Goal: Information Seeking & Learning: Find specific fact

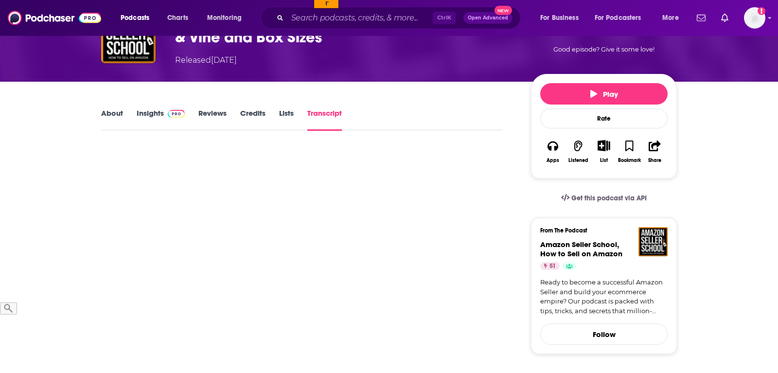
scroll to position [99, 0]
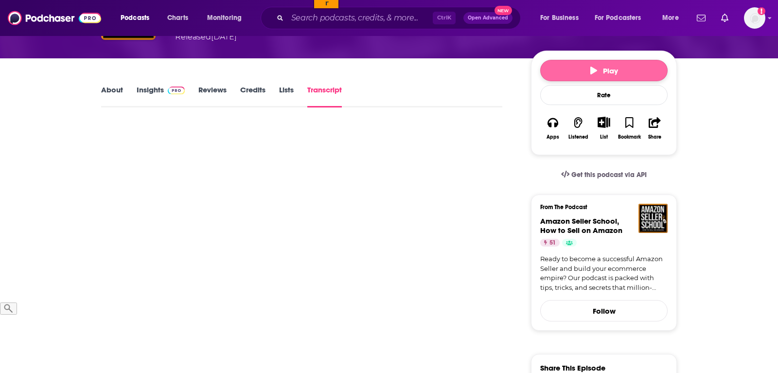
click at [600, 68] on span "Play" at bounding box center [605, 70] width 28 height 9
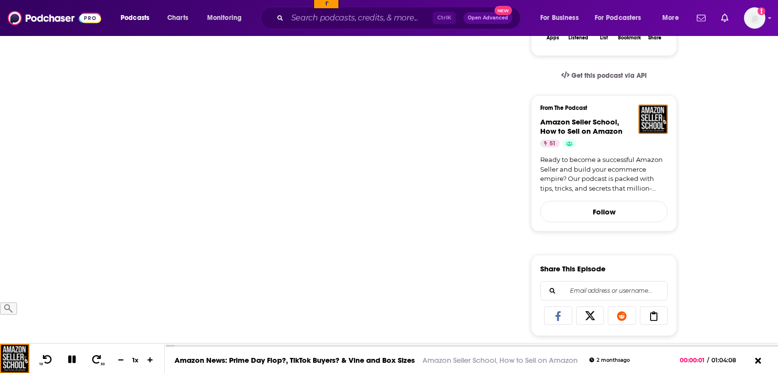
scroll to position [149, 0]
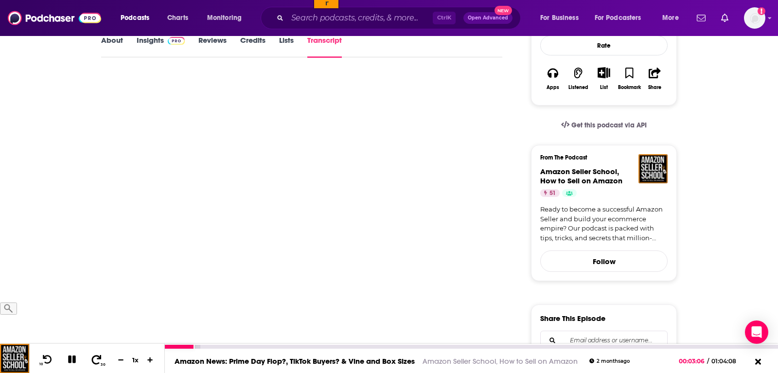
click at [94, 362] on icon at bounding box center [96, 360] width 12 height 10
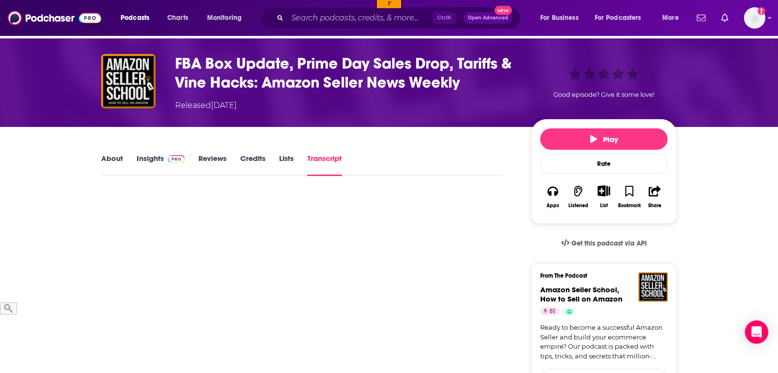
scroll to position [50, 0]
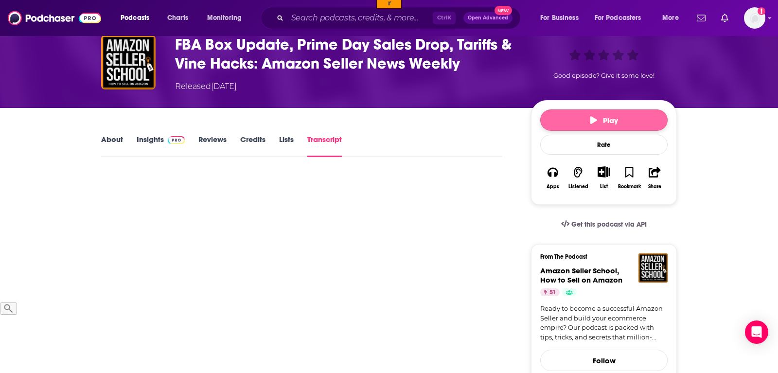
click at [602, 125] on span "Play" at bounding box center [605, 120] width 28 height 9
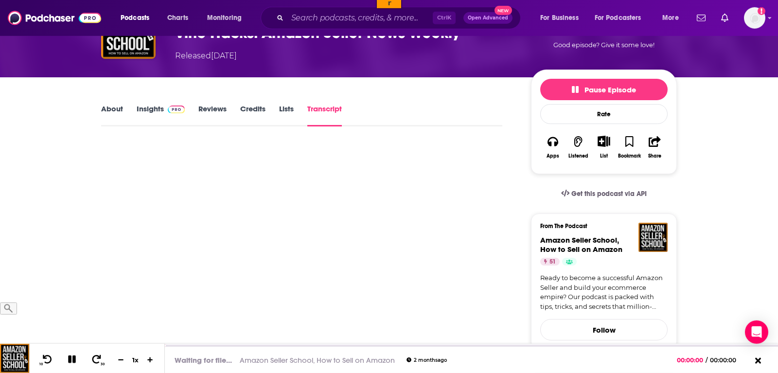
scroll to position [99, 0]
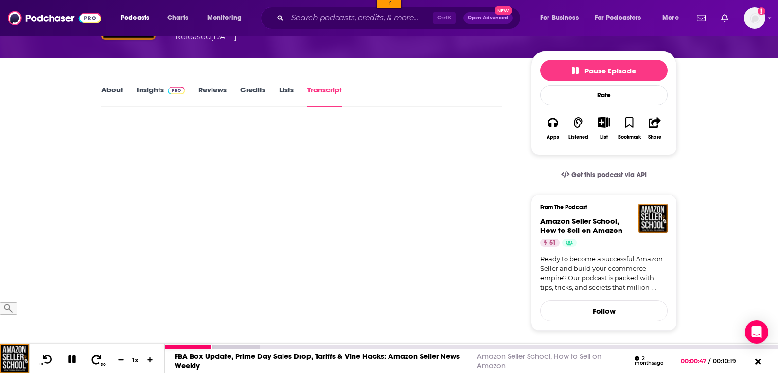
click at [91, 364] on icon at bounding box center [96, 360] width 12 height 10
click at [48, 358] on icon at bounding box center [47, 360] width 12 height 10
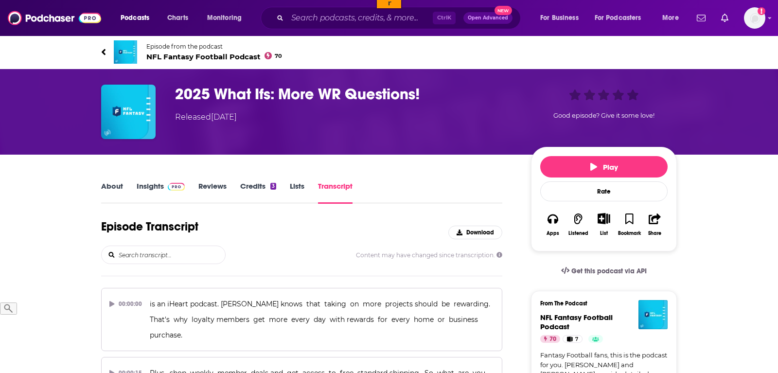
click at [168, 255] on input "search" at bounding box center [172, 255] width 108 height 18
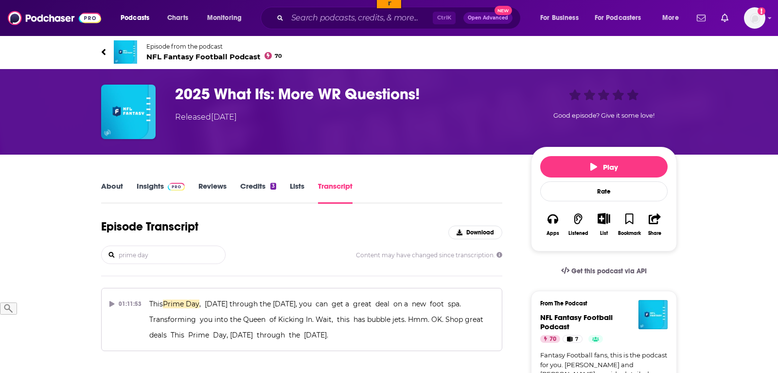
scroll to position [50, 0]
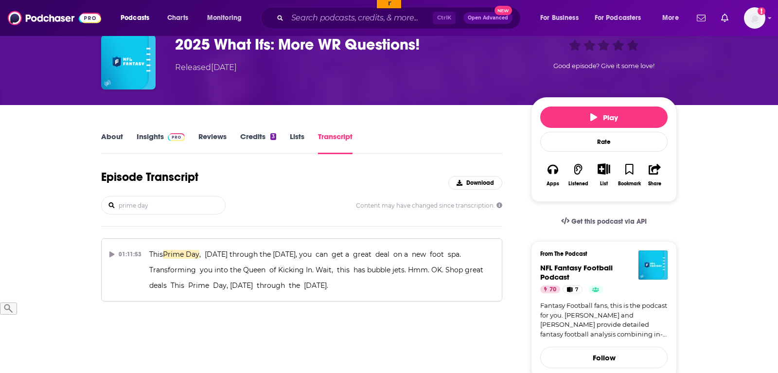
type input "prime day"
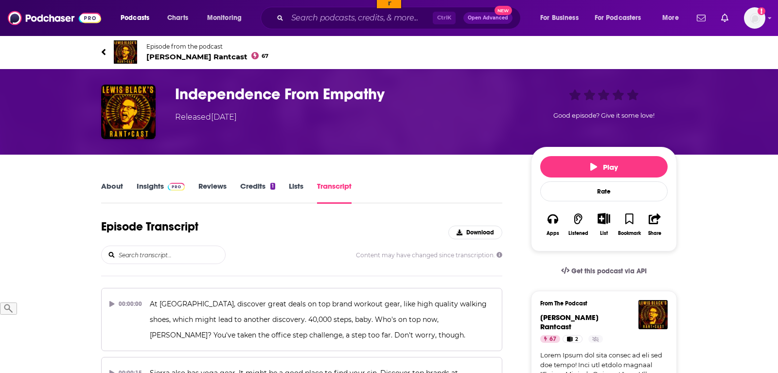
click at [182, 249] on input "search" at bounding box center [172, 255] width 108 height 18
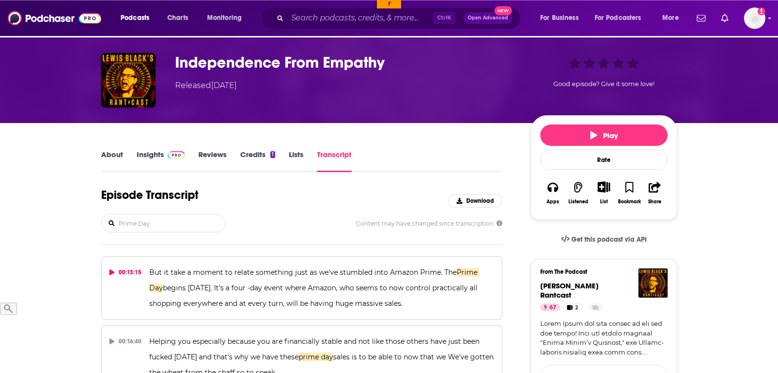
scroll to position [50, 0]
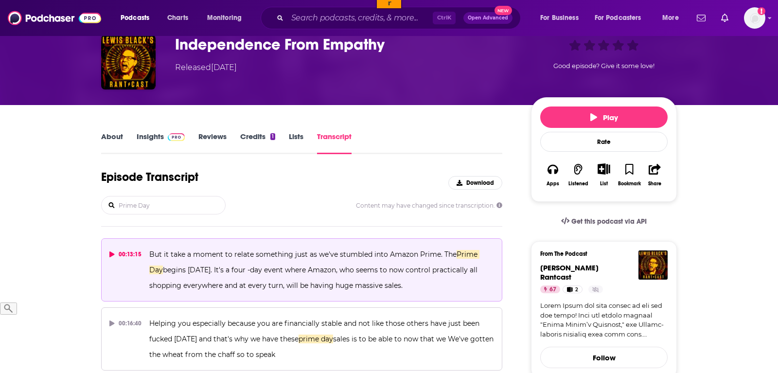
type input "Prime Day"
click at [379, 287] on span "begins tomorrow. It's a four -day event where Amazon, who seems to now control …" at bounding box center [314, 278] width 330 height 24
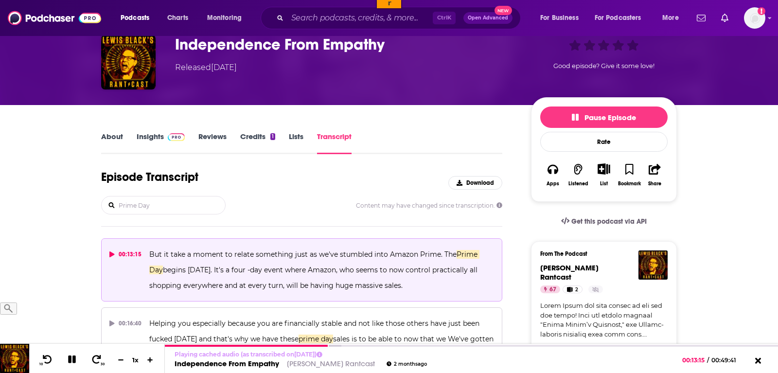
drag, startPoint x: 405, startPoint y: 288, endPoint x: 143, endPoint y: 253, distance: 264.5
click at [143, 253] on button "00:13:15 But it take a moment to relate something just as we've stumbled into A…" at bounding box center [301, 269] width 401 height 63
copy button "But it take a moment to relate something just as we've stumbled into Amazon Pri…"
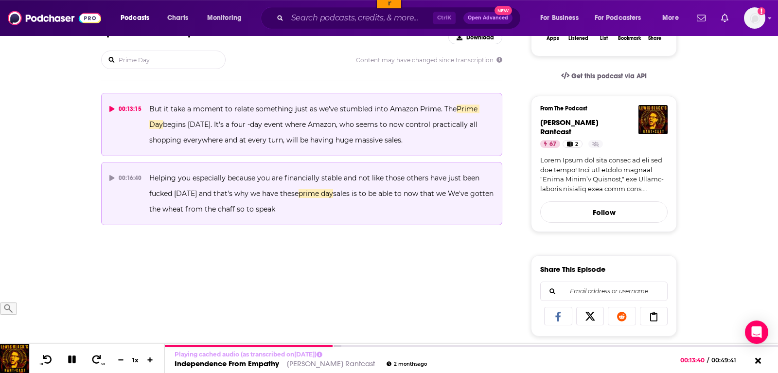
scroll to position [198, 0]
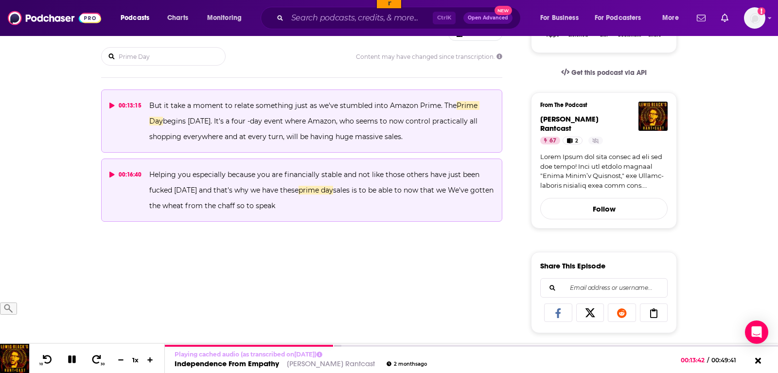
drag, startPoint x: 325, startPoint y: 209, endPoint x: 148, endPoint y: 175, distance: 180.4
click at [148, 175] on button "00:16:40 Helping you especially because you are financially stable and not like…" at bounding box center [301, 190] width 401 height 63
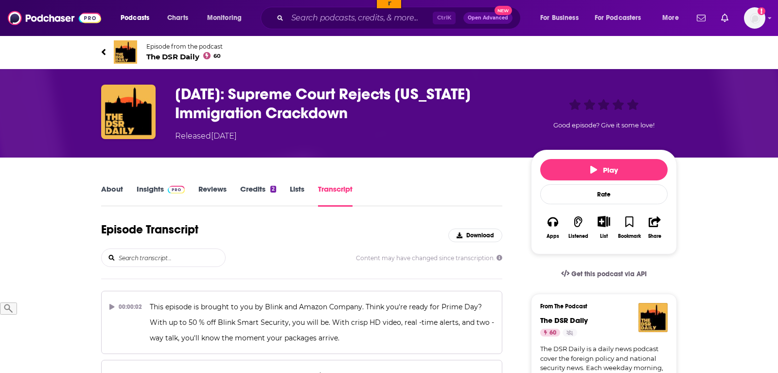
click at [132, 253] on input "search" at bounding box center [172, 258] width 108 height 18
type input "prime day"
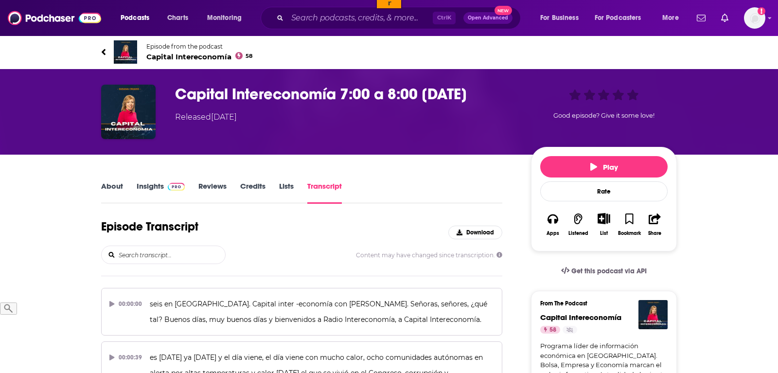
click at [170, 252] on input "search" at bounding box center [172, 255] width 108 height 18
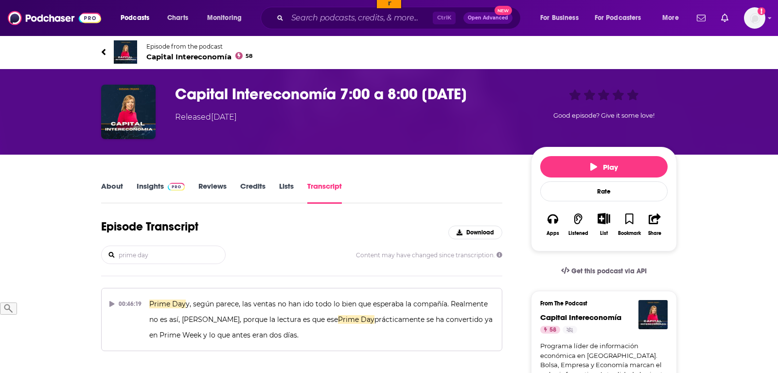
scroll to position [50, 0]
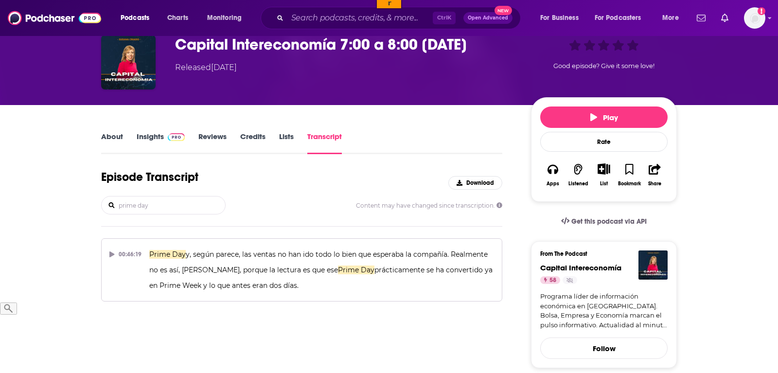
type input "prime day"
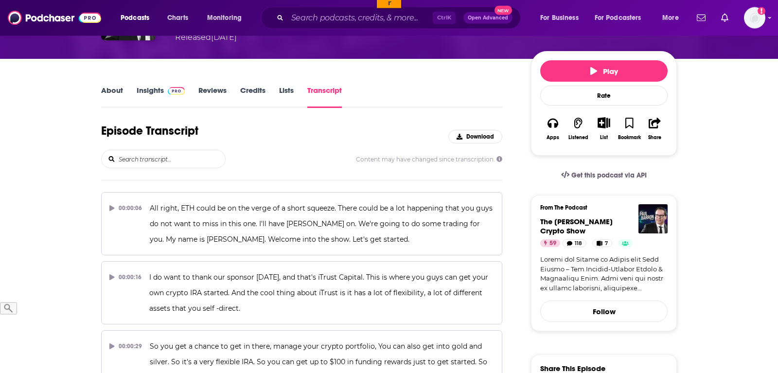
scroll to position [99, 0]
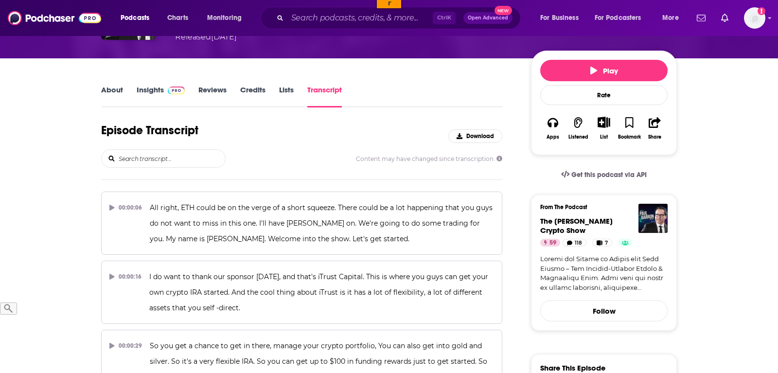
click at [132, 160] on input "search" at bounding box center [172, 159] width 108 height 18
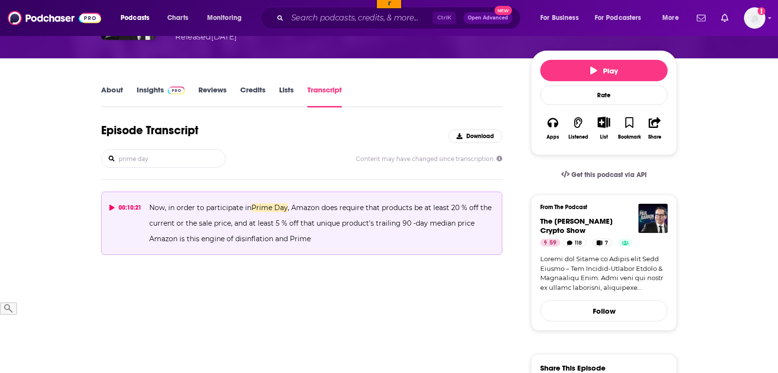
type input "prime day"
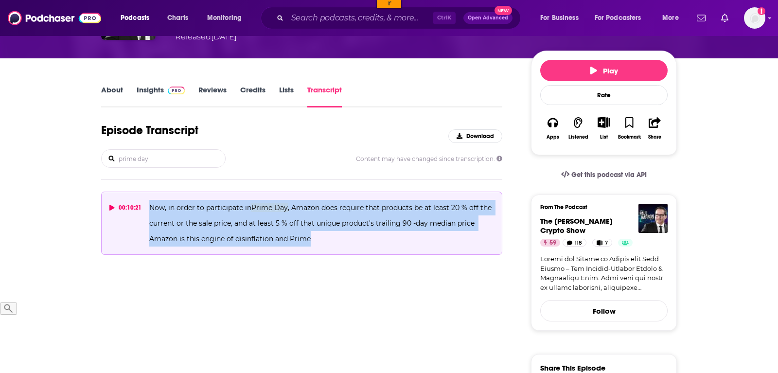
drag, startPoint x: 323, startPoint y: 237, endPoint x: 139, endPoint y: 197, distance: 187.7
click at [139, 197] on button "00:10:21 Now, in order to participate in Prime Day , Amazon does require that p…" at bounding box center [301, 223] width 401 height 63
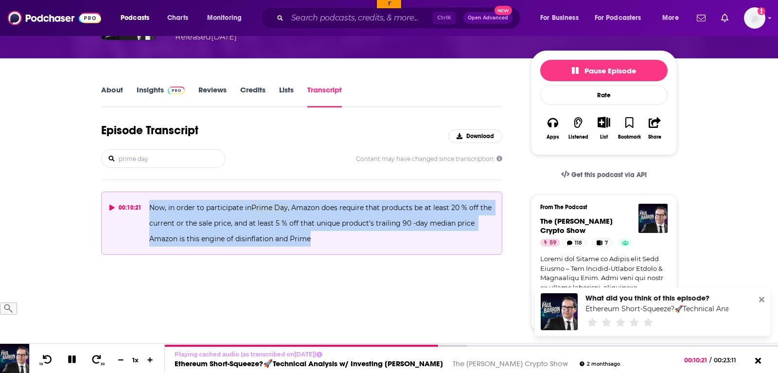
copy button "Now, in order to participate in Prime Day , Amazon does require that products b…"
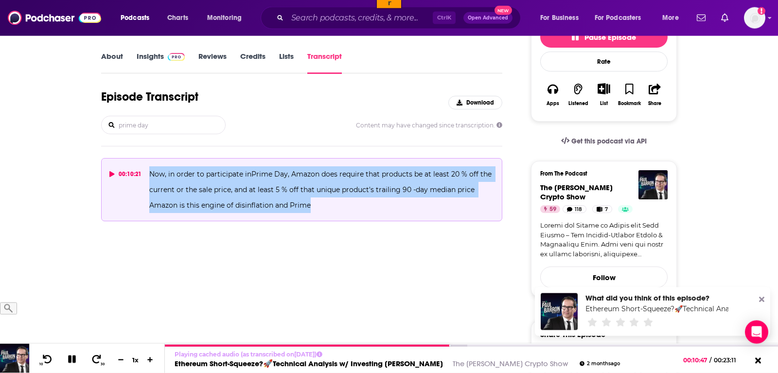
scroll to position [149, 0]
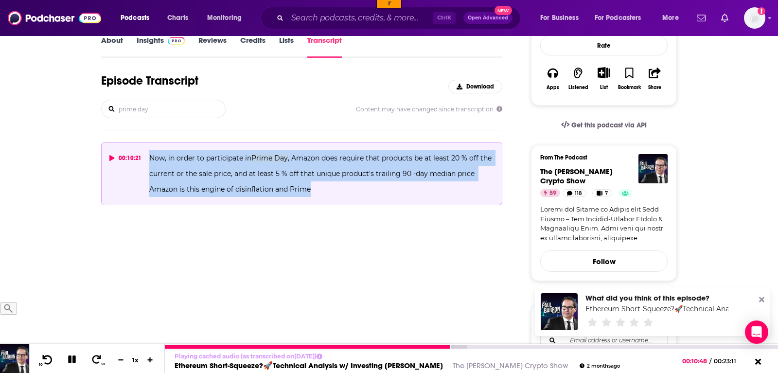
click at [45, 358] on icon at bounding box center [48, 359] width 10 height 9
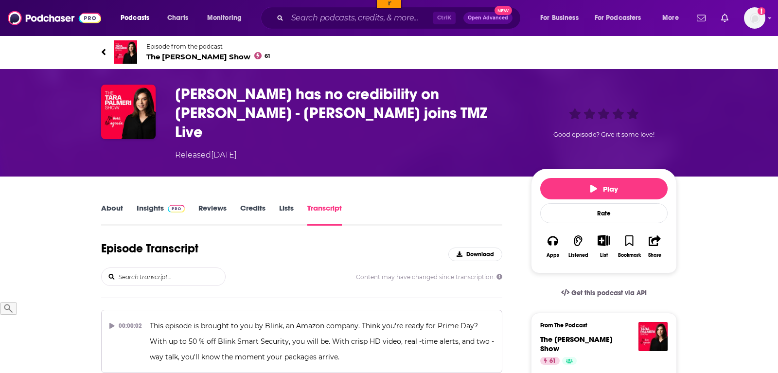
click at [177, 268] on input "search" at bounding box center [172, 277] width 108 height 18
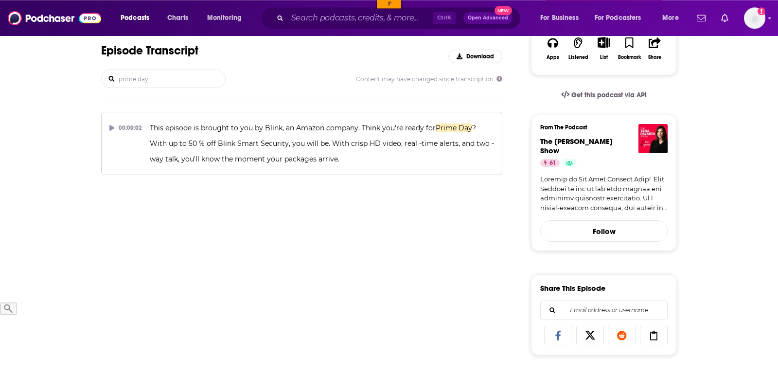
scroll to position [198, 0]
type input "prime day"
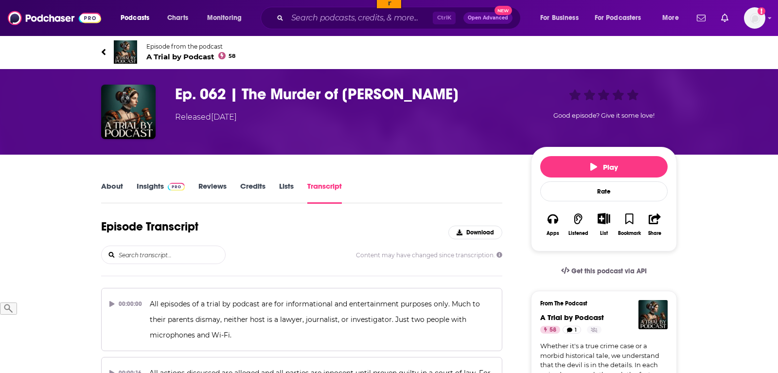
click at [195, 254] on input "search" at bounding box center [172, 255] width 108 height 18
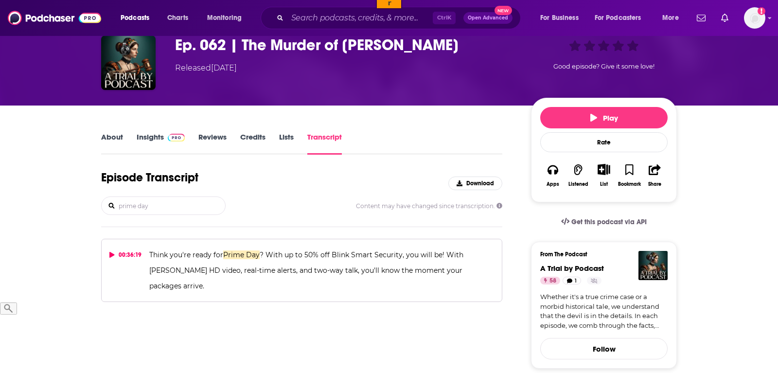
scroll to position [50, 0]
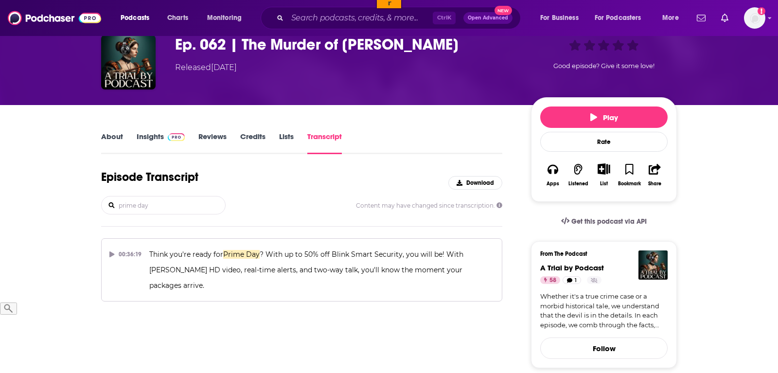
type input "prime day"
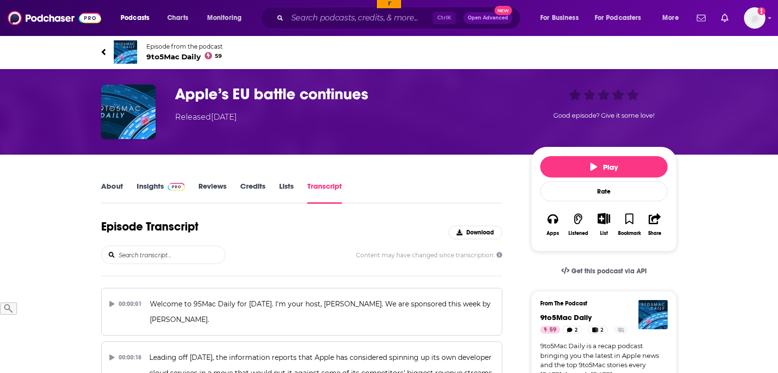
click at [170, 261] on input "search" at bounding box center [172, 255] width 108 height 18
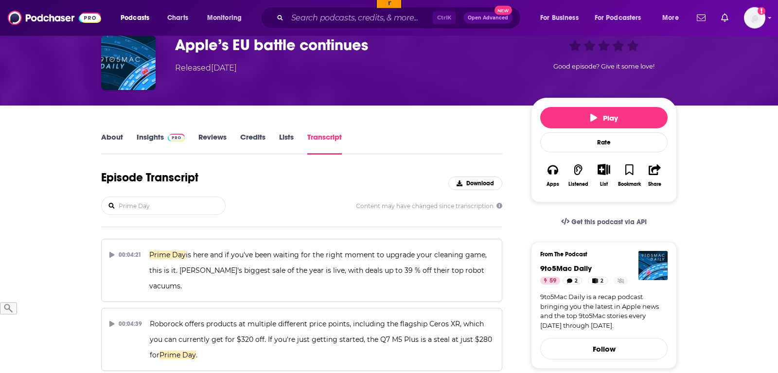
scroll to position [99, 0]
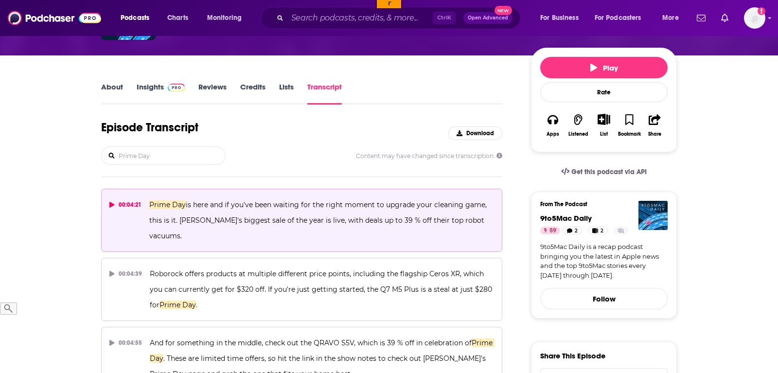
type input "Prime Day"
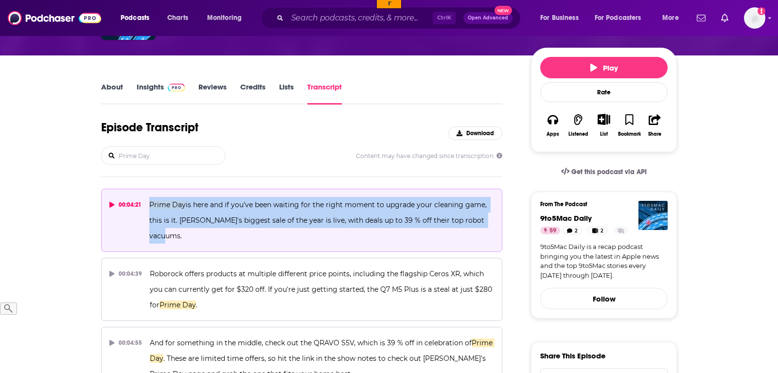
drag, startPoint x: 494, startPoint y: 221, endPoint x: 148, endPoint y: 209, distance: 345.6
click at [148, 209] on button "00:04:21 Prime Day is here and if you've been waiting for the right moment to u…" at bounding box center [301, 220] width 401 height 63
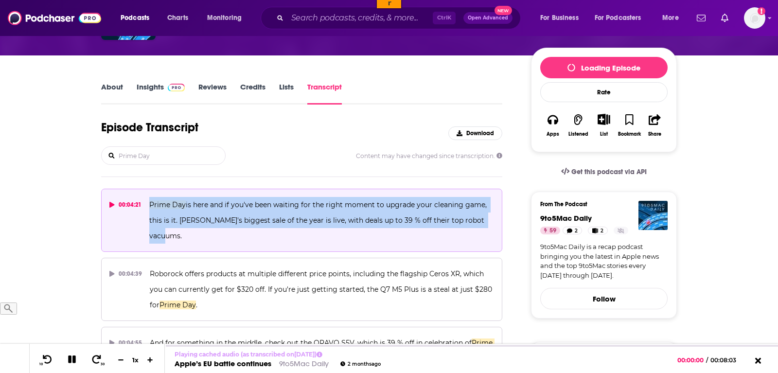
copy span "Prime Day is here and if you've been waiting for the right moment to upgrade yo…"
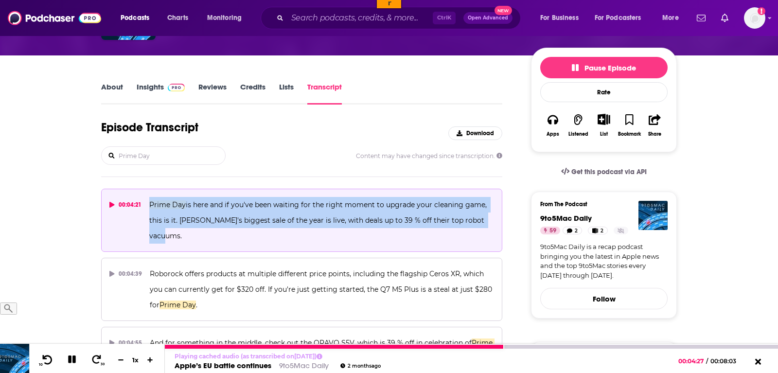
click at [49, 358] on icon at bounding box center [47, 360] width 12 height 10
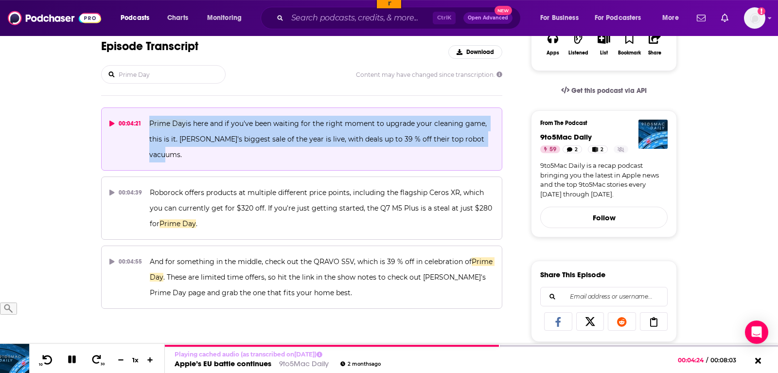
scroll to position [198, 0]
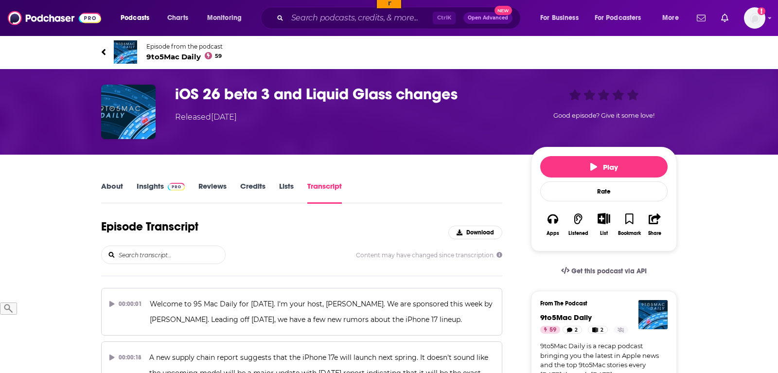
click at [136, 256] on input "search" at bounding box center [172, 255] width 108 height 18
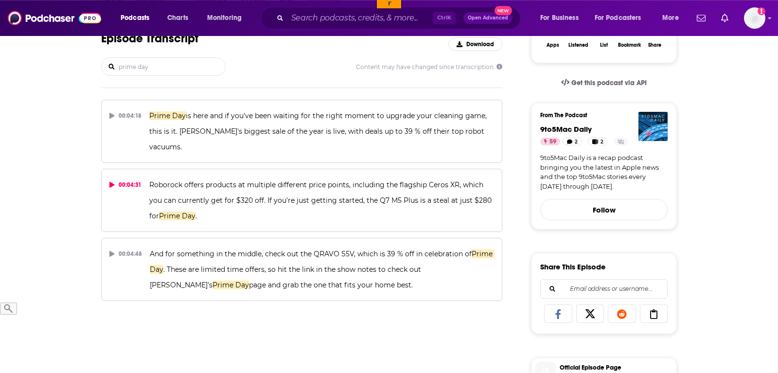
scroll to position [198, 0]
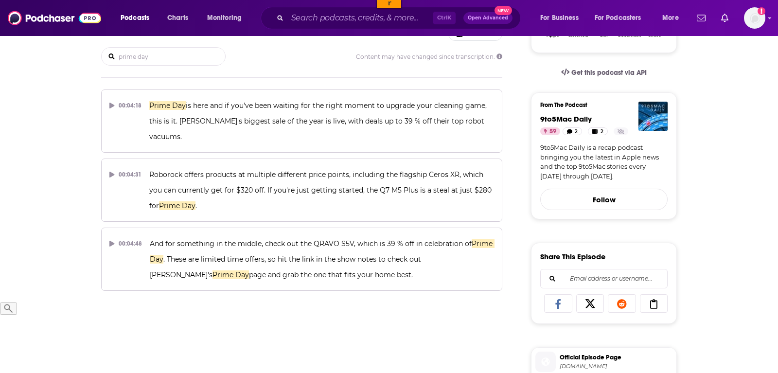
type input "prime day"
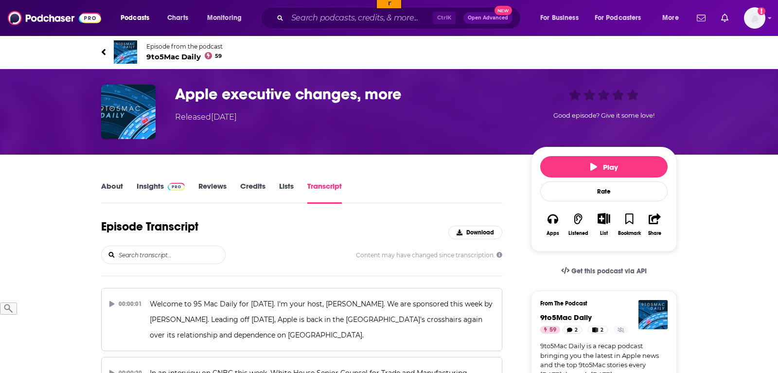
drag, startPoint x: 152, startPoint y: 265, endPoint x: 144, endPoint y: 254, distance: 14.2
click at [146, 256] on div "Episode Transcript Download Content may have changed since transcription." at bounding box center [301, 247] width 401 height 57
click at [144, 253] on input "search" at bounding box center [172, 255] width 108 height 18
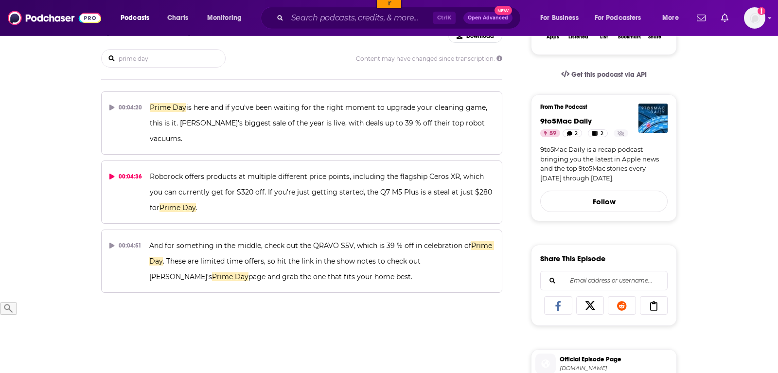
scroll to position [198, 0]
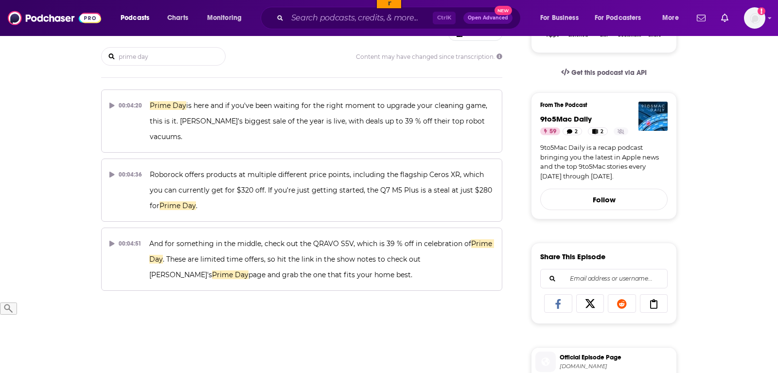
type input "prime day"
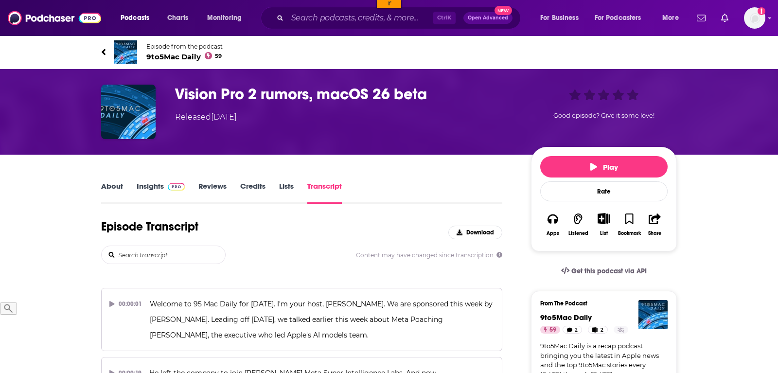
click at [151, 254] on input "search" at bounding box center [172, 255] width 108 height 18
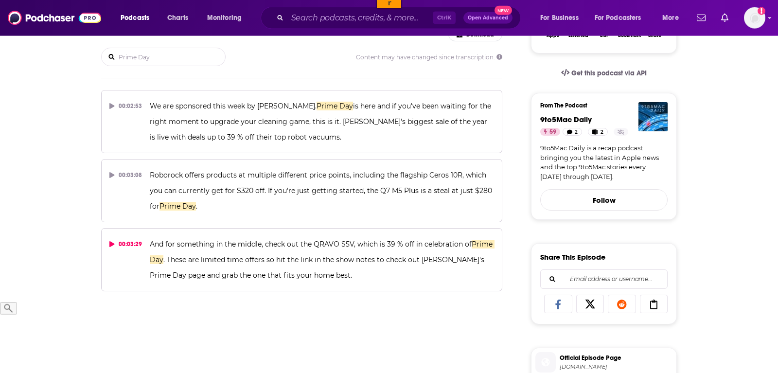
scroll to position [198, 0]
type input "Prime Day"
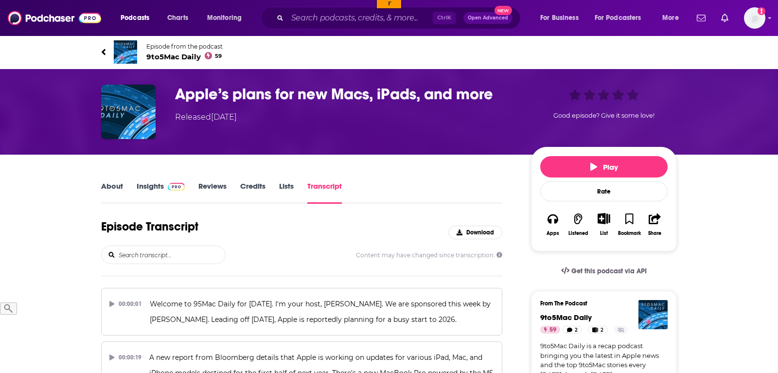
click input "search"
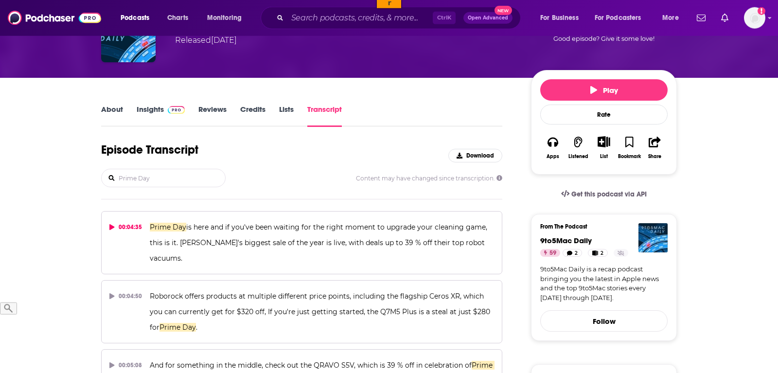
scroll to position [149, 0]
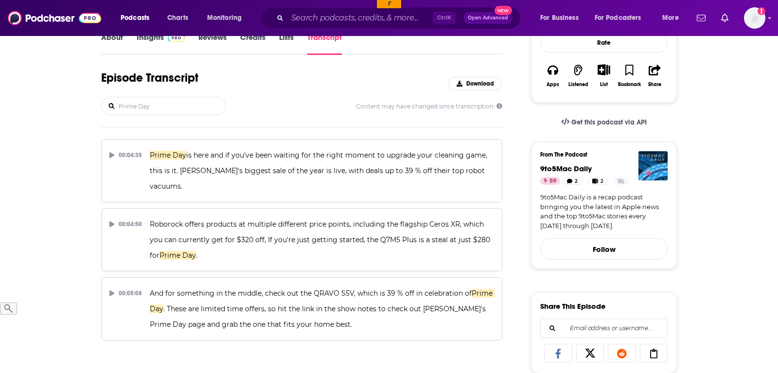
type input "Prime Day"
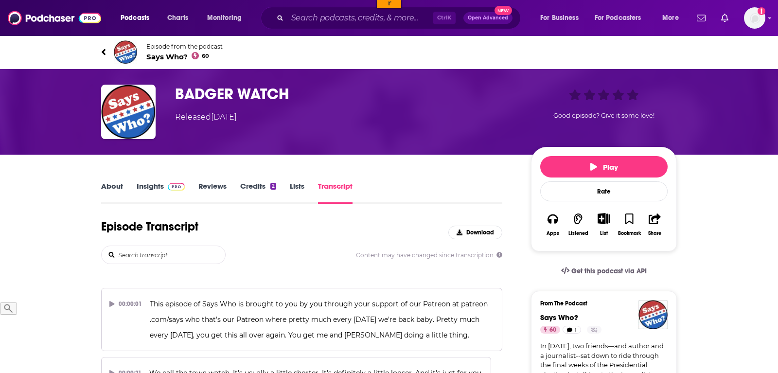
click at [185, 254] on input "search" at bounding box center [172, 255] width 108 height 18
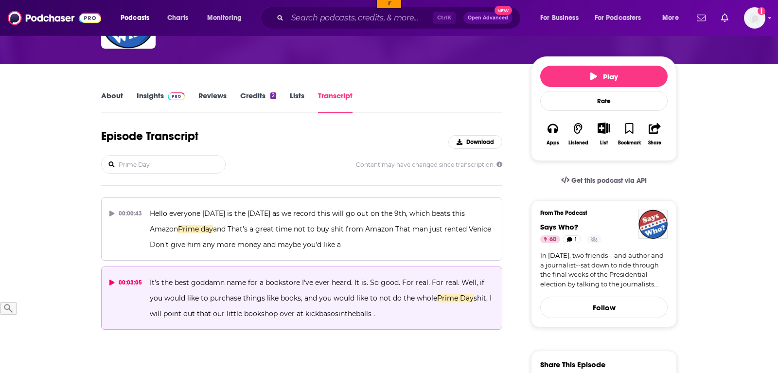
scroll to position [149, 0]
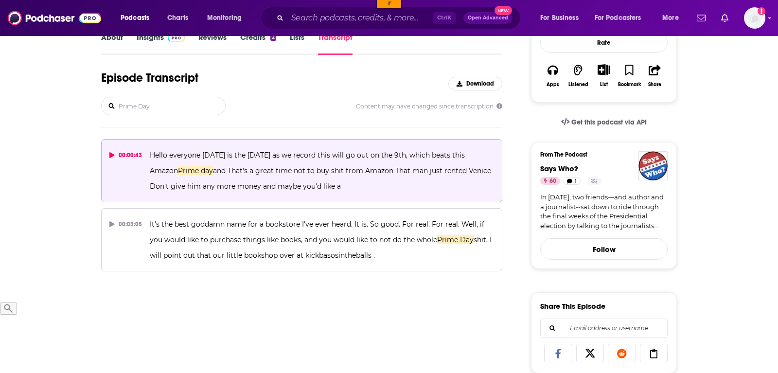
type input "Prime Day"
drag, startPoint x: 351, startPoint y: 189, endPoint x: 145, endPoint y: 161, distance: 207.6
click at [145, 161] on button "00:00:43 Hello everyone today is the 8th of July as we record this will go out …" at bounding box center [301, 170] width 401 height 63
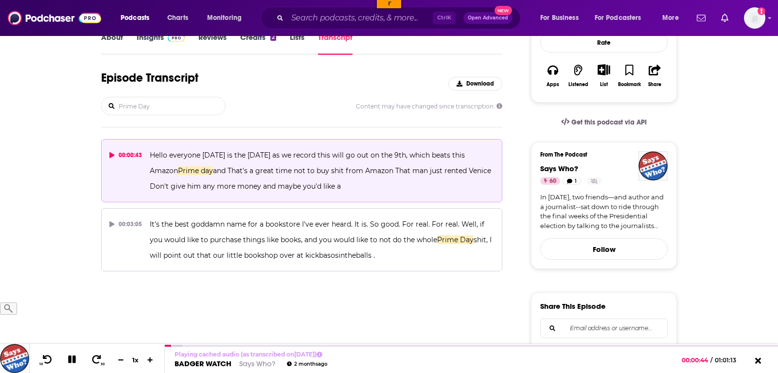
copy span "Hello everyone today is the 8th of July as we record this will go out on the 9t…"
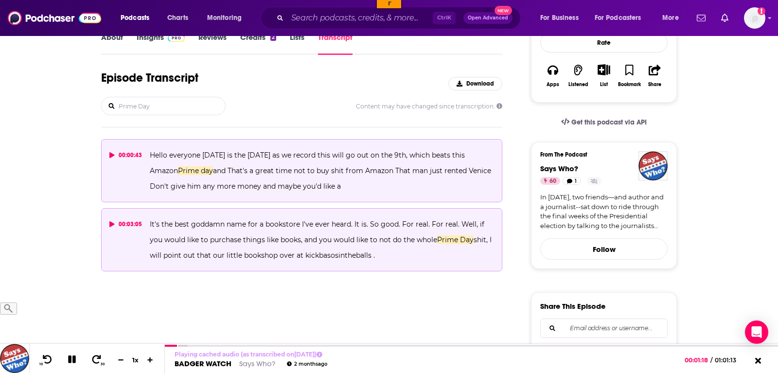
drag, startPoint x: 370, startPoint y: 257, endPoint x: 147, endPoint y: 224, distance: 224.8
click at [147, 224] on button "00:03:05 It's the best goddamn name for a bookstore I've ever heard. It is. So …" at bounding box center [301, 239] width 401 height 63
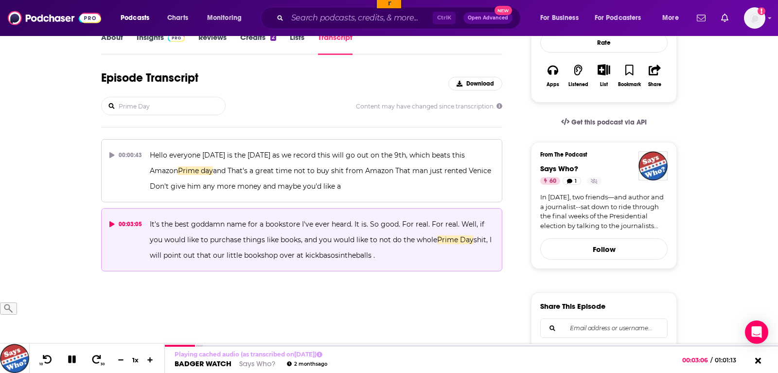
copy span "It's the best goddamn name for a bookstore I've ever heard. It is. So good. For…"
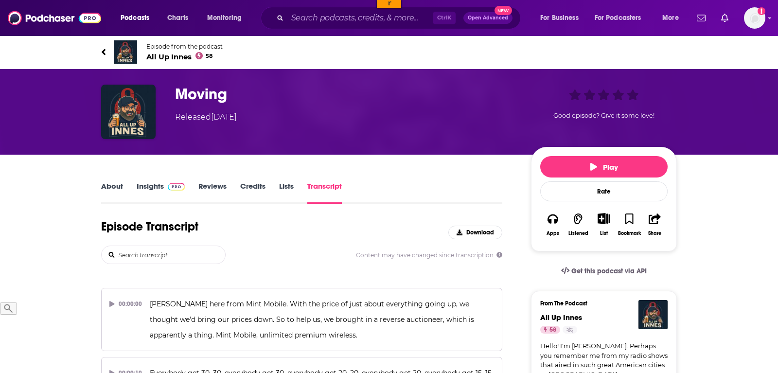
click at [179, 249] on input "search" at bounding box center [172, 255] width 108 height 18
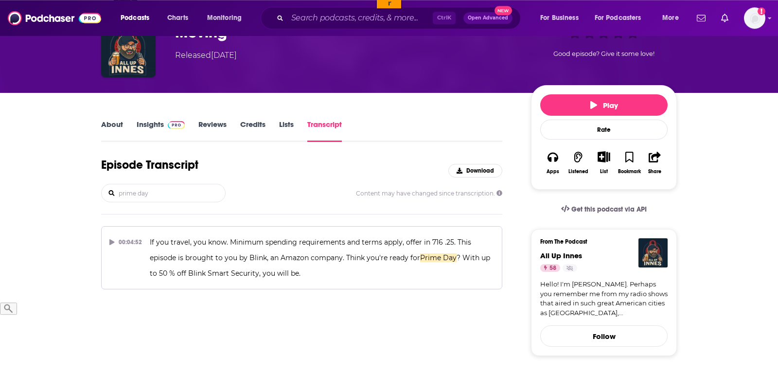
scroll to position [99, 0]
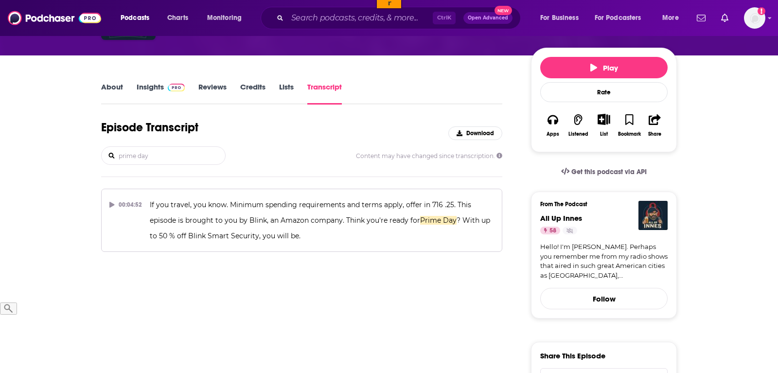
type input "prime day"
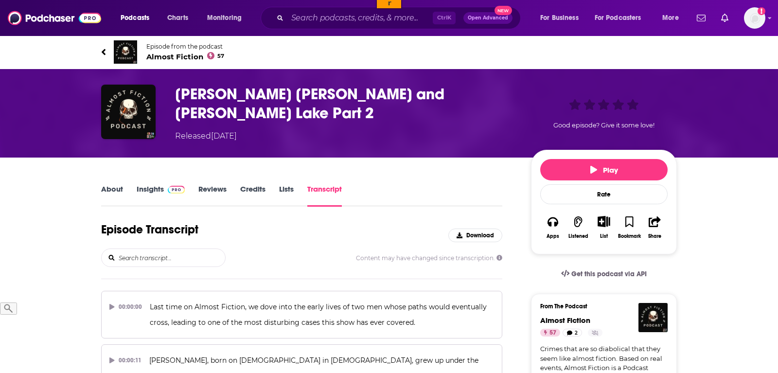
click at [145, 252] on input "search" at bounding box center [172, 258] width 108 height 18
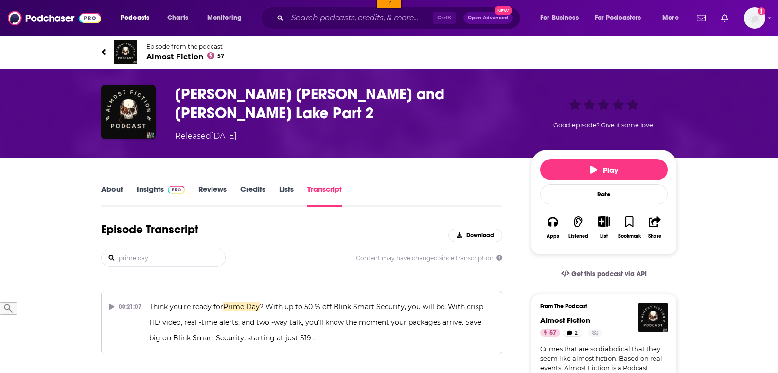
type input "prime day"
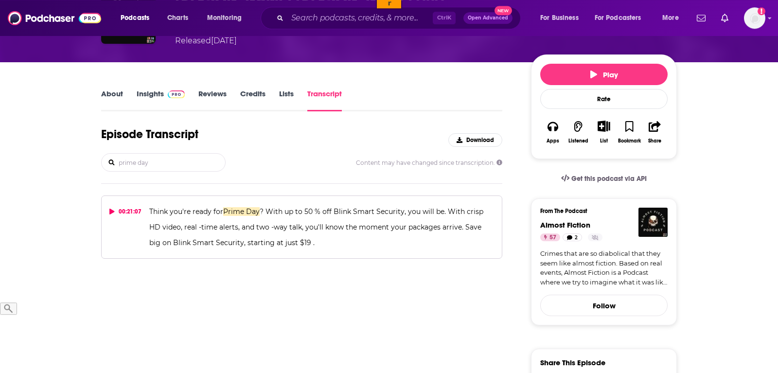
scroll to position [99, 0]
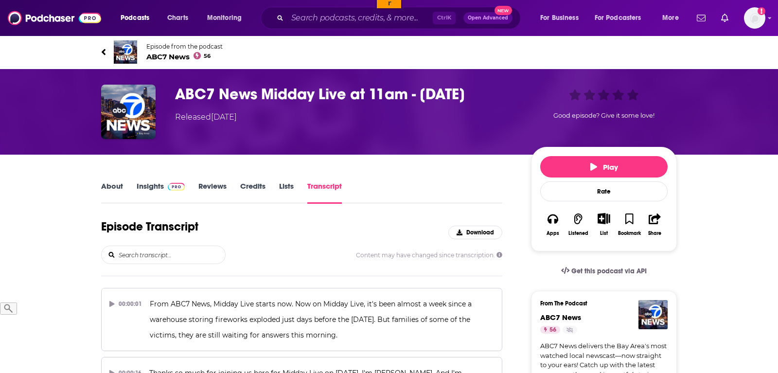
click at [176, 255] on input "search" at bounding box center [172, 255] width 108 height 18
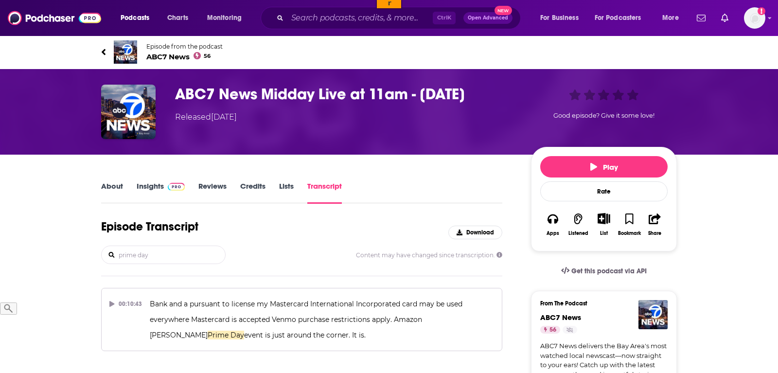
type input "prime day"
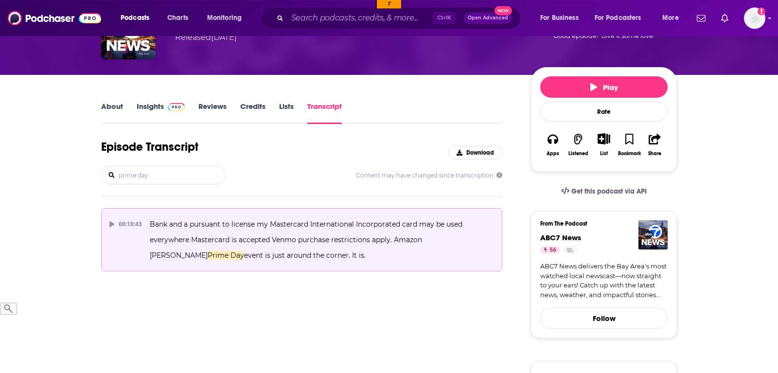
scroll to position [99, 0]
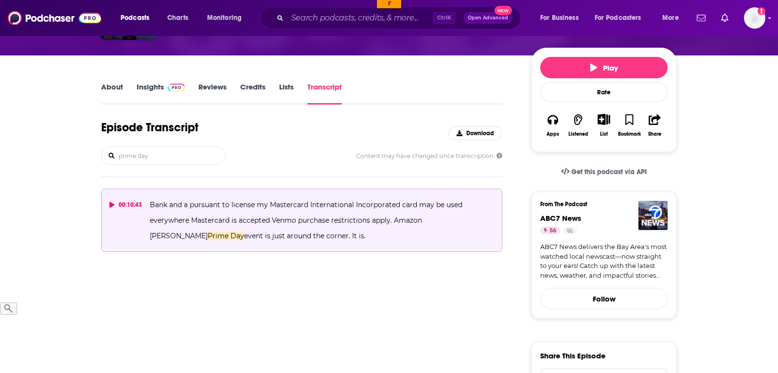
drag, startPoint x: 281, startPoint y: 233, endPoint x: 152, endPoint y: 203, distance: 132.3
click at [152, 203] on p "Bank and a pursuant to license my Mastercard International Incorporated card ma…" at bounding box center [322, 220] width 344 height 47
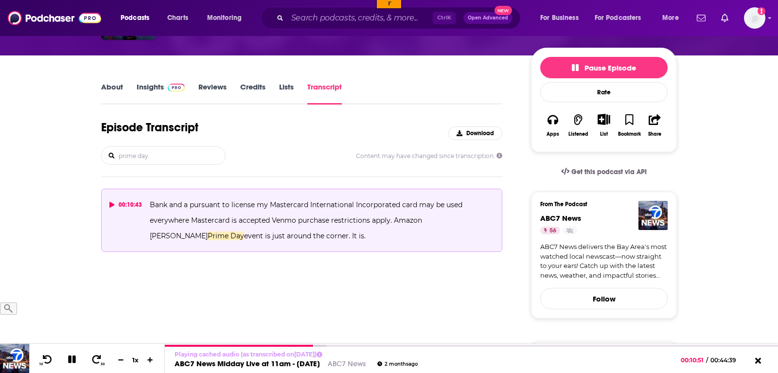
click at [412, 235] on p "Bank and a pursuant to license my Mastercard International Incorporated card ma…" at bounding box center [322, 220] width 344 height 47
drag, startPoint x: 401, startPoint y: 236, endPoint x: 393, endPoint y: 221, distance: 17.4
click at [393, 221] on p "Bank and a pursuant to license my Mastercard International Incorporated card ma…" at bounding box center [322, 220] width 344 height 47
copy span "Amazon Daniel Prime Day event is just around the corner. It is."
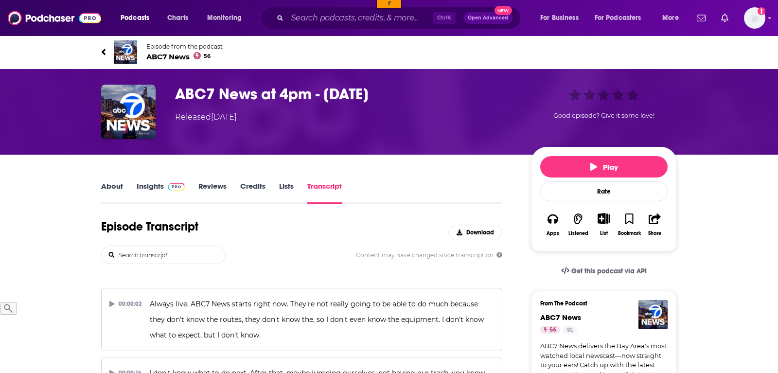
click at [156, 254] on input "search" at bounding box center [172, 255] width 108 height 18
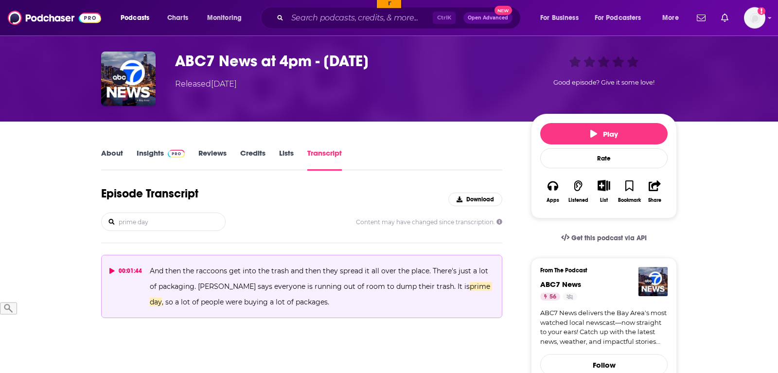
scroll to position [99, 0]
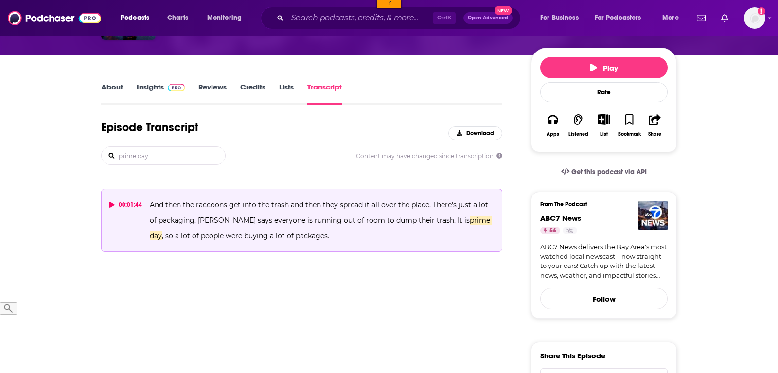
type input "prime day"
click at [330, 245] on button "00:01:44 And then the raccoons get into the trash and then they spread it all o…" at bounding box center [301, 220] width 401 height 63
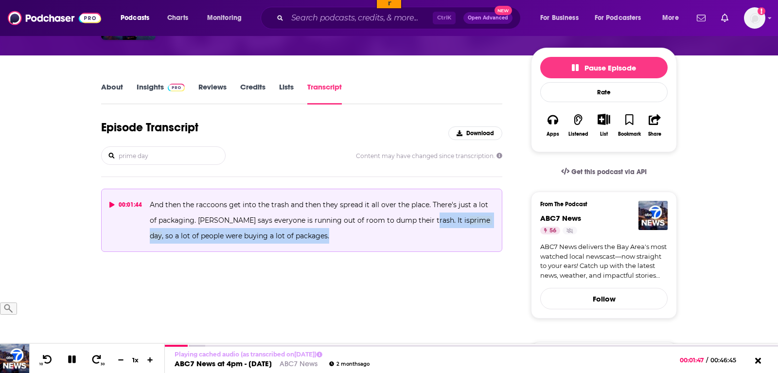
drag, startPoint x: 417, startPoint y: 219, endPoint x: 435, endPoint y: 237, distance: 25.8
click at [435, 237] on p "And then the raccoons get into the trash and then they spread it all over the p…" at bounding box center [322, 220] width 344 height 47
copy span "It is prime day , so a lot of people were buying a lot of packages."
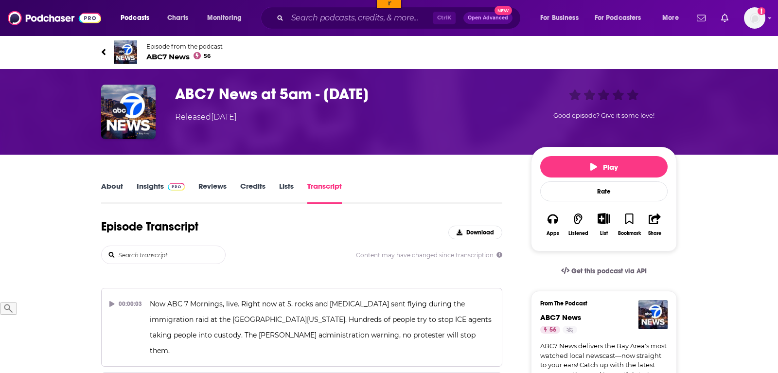
click at [161, 257] on input "search" at bounding box center [172, 255] width 108 height 18
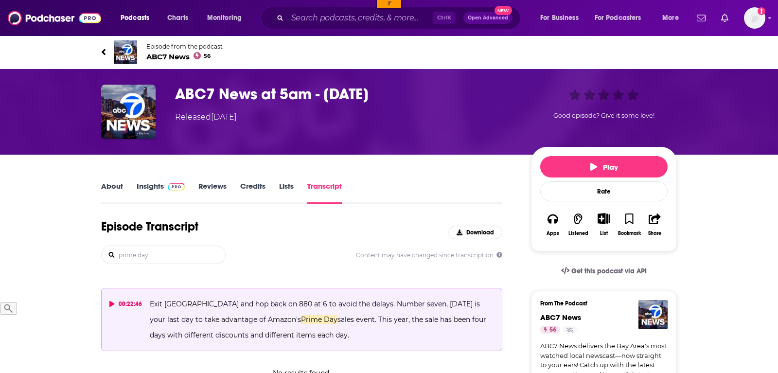
scroll to position [99, 0]
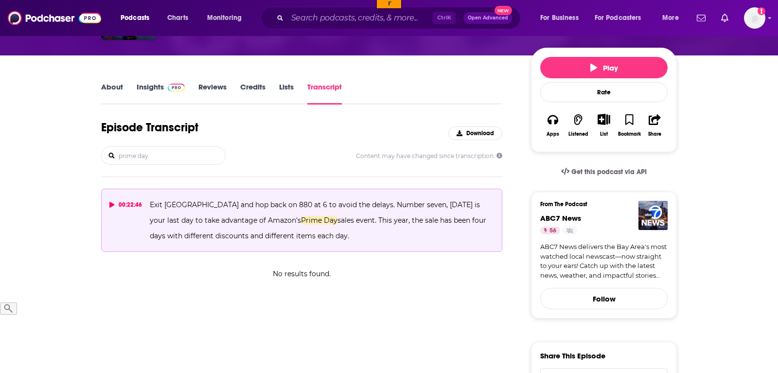
type input "prime day"
click at [357, 237] on p "Exit [GEOGRAPHIC_DATA] and hop back on 880 at 6 to avoid the delays. Number sev…" at bounding box center [322, 220] width 344 height 47
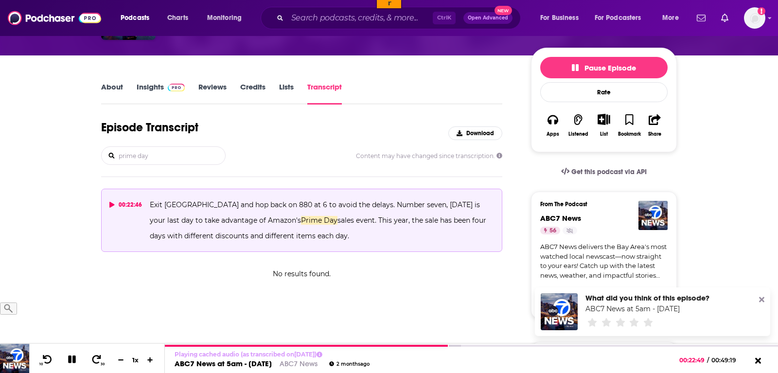
click at [368, 207] on span "Exit [GEOGRAPHIC_DATA] and hop back on 880 at 6 to avoid the delays. Number sev…" at bounding box center [316, 212] width 332 height 24
drag, startPoint x: 365, startPoint y: 205, endPoint x: 384, endPoint y: 236, distance: 36.9
click at [384, 236] on p "Exit [GEOGRAPHIC_DATA] and hop back on 880 at 6 to avoid the delays. Number sev…" at bounding box center [322, 220] width 344 height 47
click at [368, 253] on div "00:22:46 Exit [GEOGRAPHIC_DATA] and hop back on 880 at 6 to avoid the delays. N…" at bounding box center [301, 223] width 401 height 69
drag, startPoint x: 369, startPoint y: 241, endPoint x: 364, endPoint y: 203, distance: 38.7
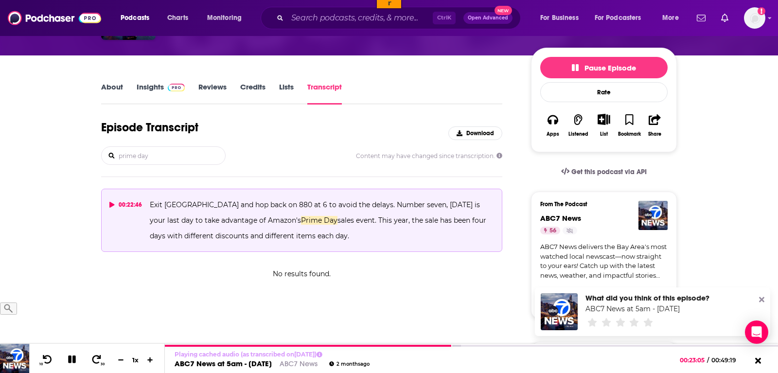
click at [364, 203] on p "Exit 23rd Avenue and hop back on 880 at 6 to avoid the delays. Number seven, to…" at bounding box center [322, 220] width 344 height 47
copy span "Number seven, today is your last day to take advantage of Amazon's Prime Day sa…"
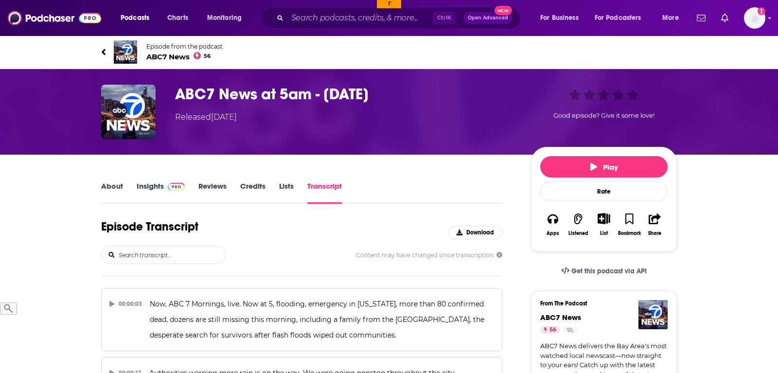
click at [156, 251] on input "search" at bounding box center [172, 255] width 108 height 18
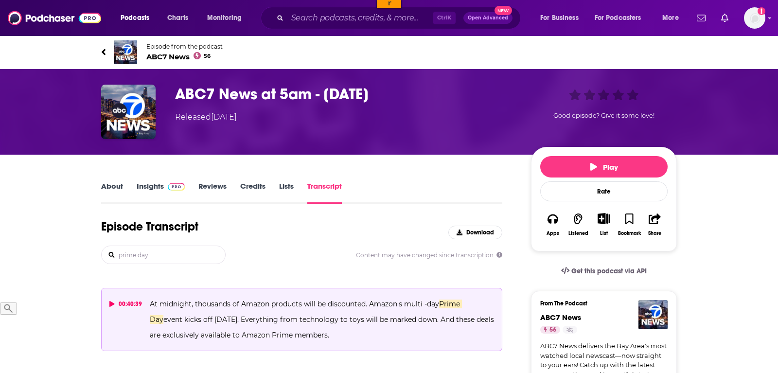
type input "prime day"
drag, startPoint x: 421, startPoint y: 335, endPoint x: 147, endPoint y: 307, distance: 275.8
click at [147, 307] on button "00:40:39 At midnight, thousands of Amazon products will be discounted. Amazon's…" at bounding box center [301, 319] width 401 height 63
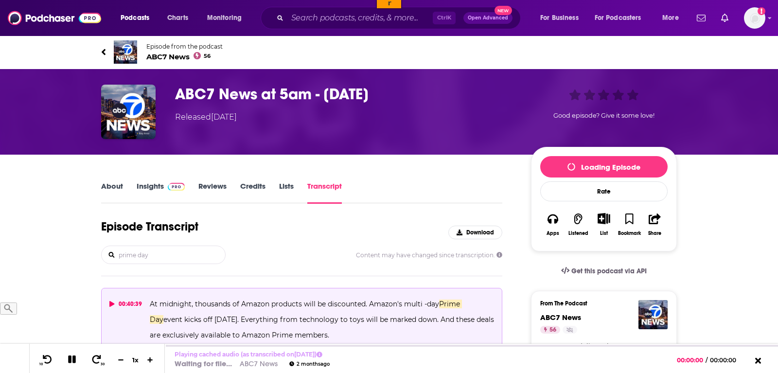
copy span "At midnight, thousands of Amazon products will be discounted. Amazon's multi -d…"
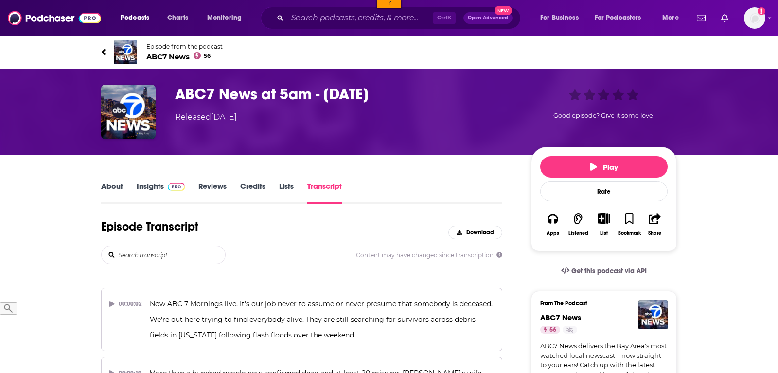
click at [163, 259] on input "search" at bounding box center [172, 255] width 108 height 18
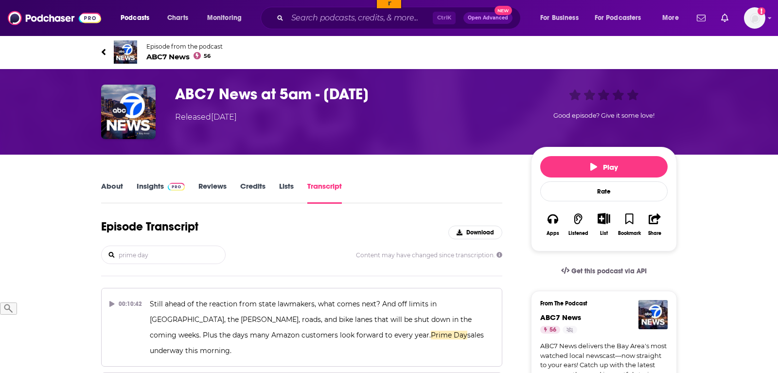
type input "prime day"
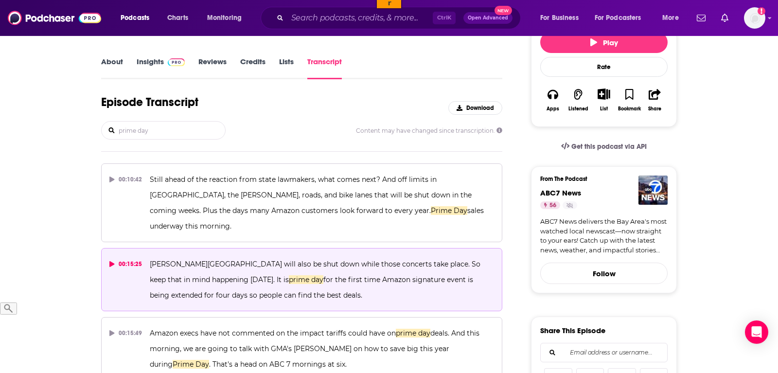
scroll to position [149, 0]
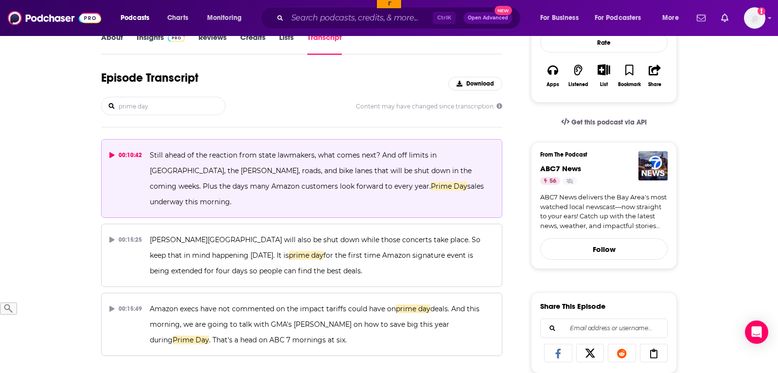
drag, startPoint x: 378, startPoint y: 155, endPoint x: 483, endPoint y: 199, distance: 113.6
click at [483, 199] on button "00:10:42 Still ahead of the reaction from state lawmakers, what comes next? And…" at bounding box center [301, 178] width 401 height 79
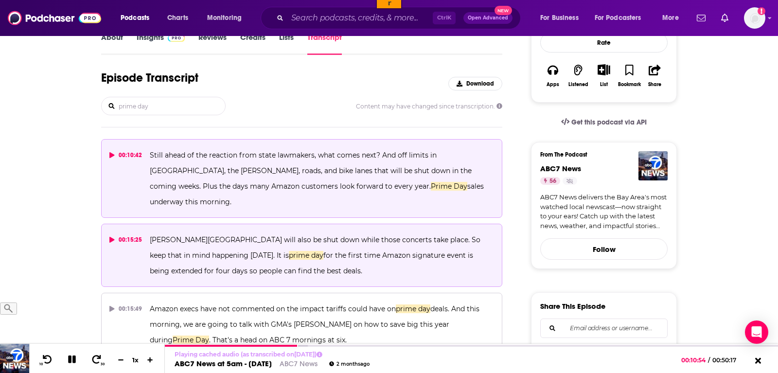
drag, startPoint x: 315, startPoint y: 260, endPoint x: 146, endPoint y: 224, distance: 172.7
click at [146, 224] on button "00:15:25 Kennedy Drive will also be shut down while those concerts take place. …" at bounding box center [301, 255] width 401 height 63
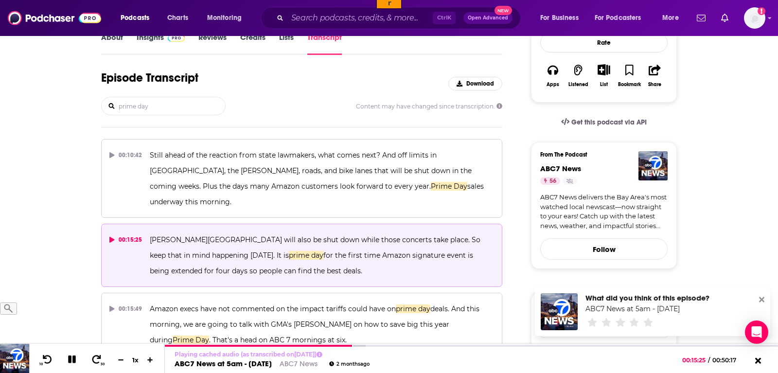
copy span "Kennedy Drive will also be shut down while those concerts take place. So keep t…"
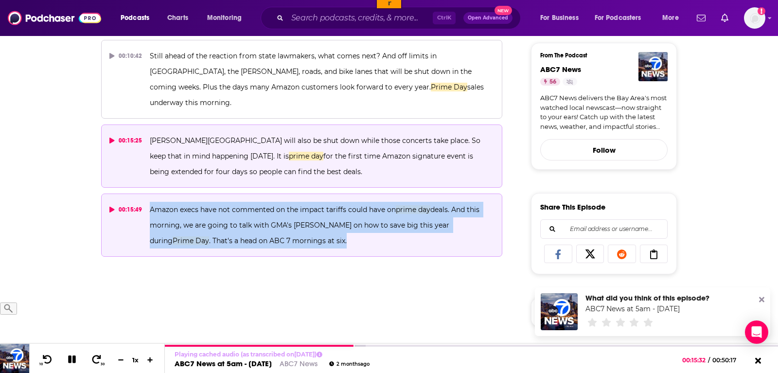
drag, startPoint x: 324, startPoint y: 229, endPoint x: 142, endPoint y: 196, distance: 185.3
click at [142, 196] on button "00:15:49 Amazon execs have not commented on the impact tariffs could have on pr…" at bounding box center [301, 225] width 401 height 63
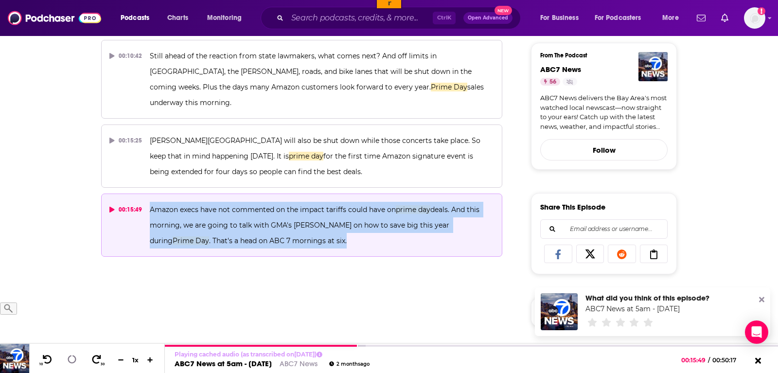
copy button "Amazon execs have not commented on the impact tariffs could have on prime day d…"
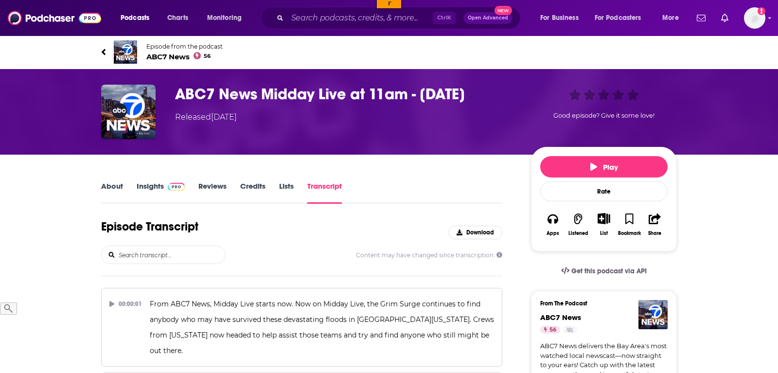
click at [173, 255] on input "search" at bounding box center [172, 255] width 108 height 18
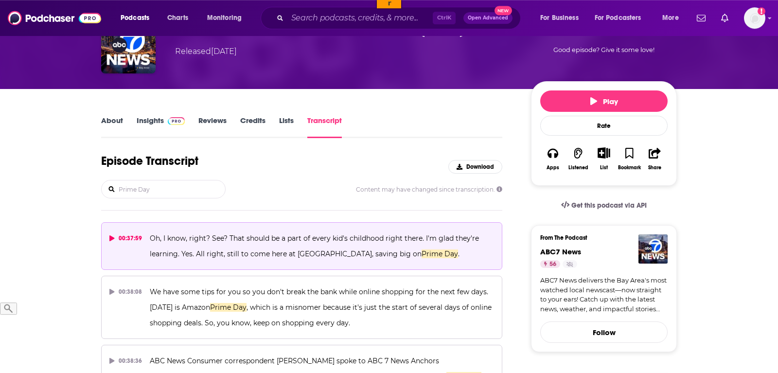
scroll to position [99, 0]
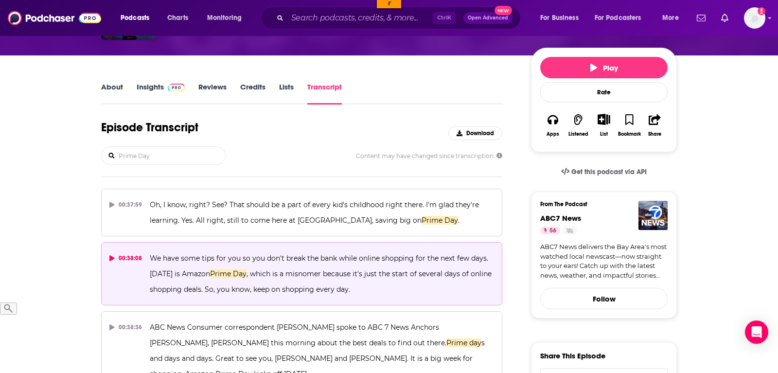
type input "Prime Day"
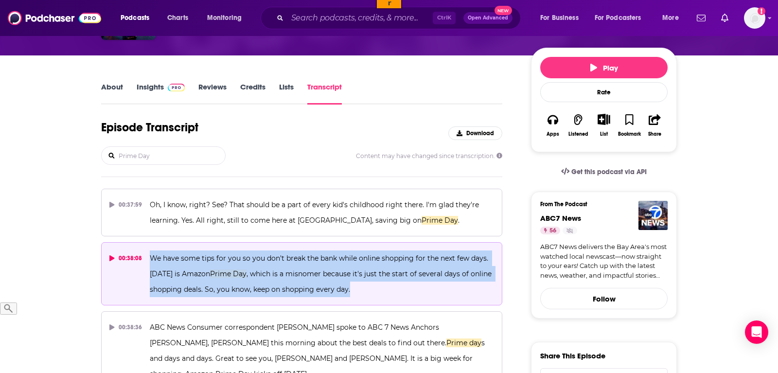
drag, startPoint x: 151, startPoint y: 258, endPoint x: 384, endPoint y: 288, distance: 234.5
click at [384, 288] on p "We have some tips for you so you don't break the bank while online shopping for…" at bounding box center [322, 274] width 344 height 47
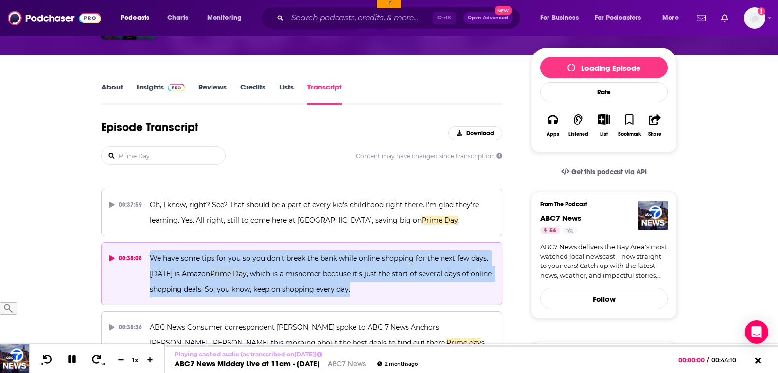
copy span "We have some tips for you so you don't break the bank while online shopping for…"
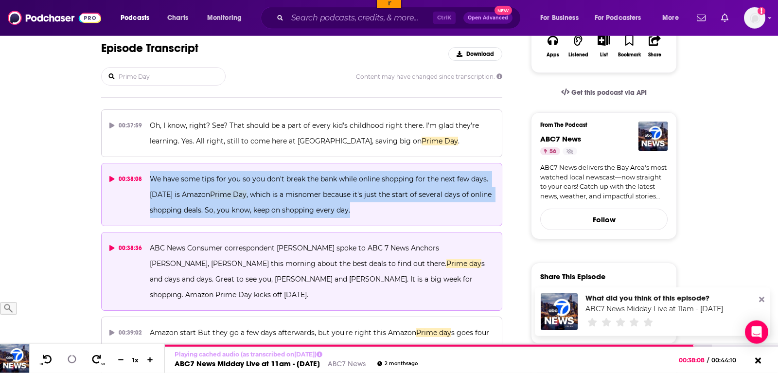
scroll to position [248, 0]
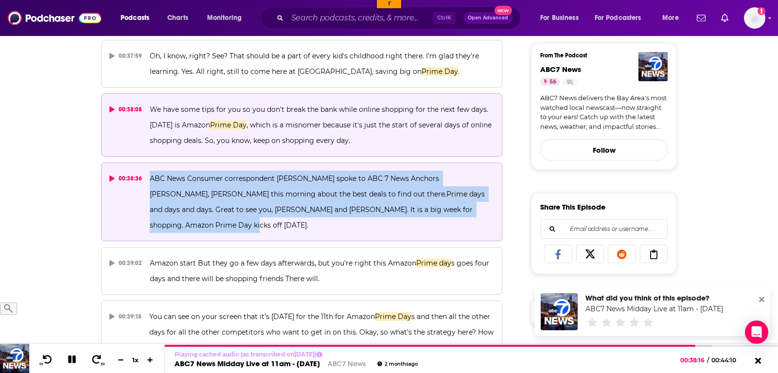
drag, startPoint x: 479, startPoint y: 209, endPoint x: 150, endPoint y: 175, distance: 330.1
click at [150, 175] on p "ABC News Consumer correspondent Becky Whirly spoke to ABC 7 News Anchors Reggie…" at bounding box center [322, 202] width 344 height 62
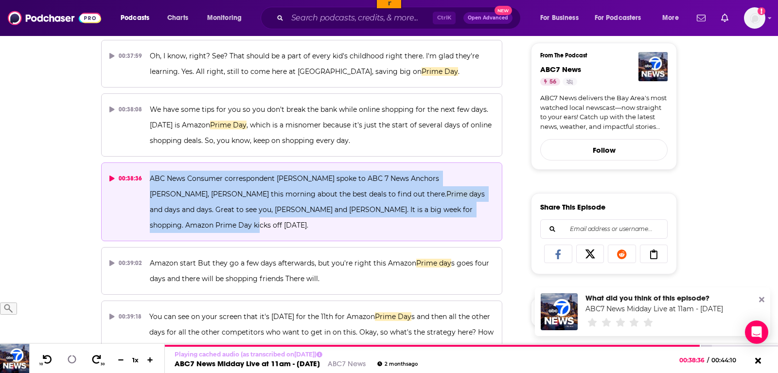
copy span "ABC News Consumer correspondent Becky Whirly spoke to ABC 7 News Anchors Reggie…"
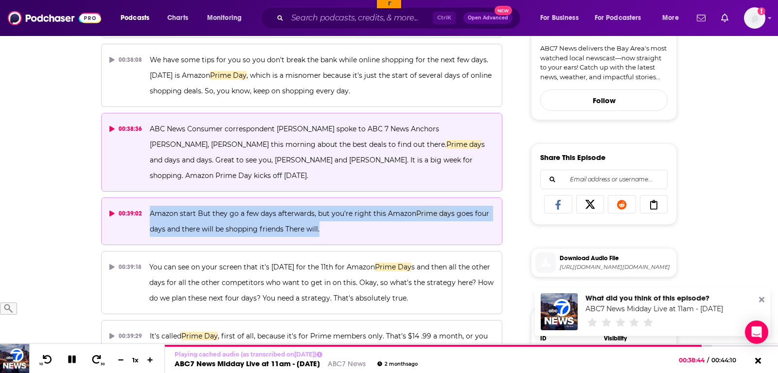
drag, startPoint x: 339, startPoint y: 213, endPoint x: 147, endPoint y: 189, distance: 193.6
click at [147, 197] on button "00:39:02 Amazon start But they go a few days afterwards, but you're right this …" at bounding box center [301, 221] width 401 height 48
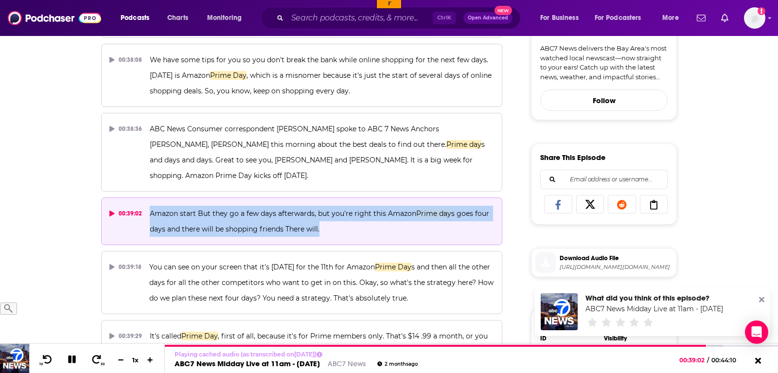
copy span "Amazon start But they go a few days afterwards, but you're right this Amazon Pr…"
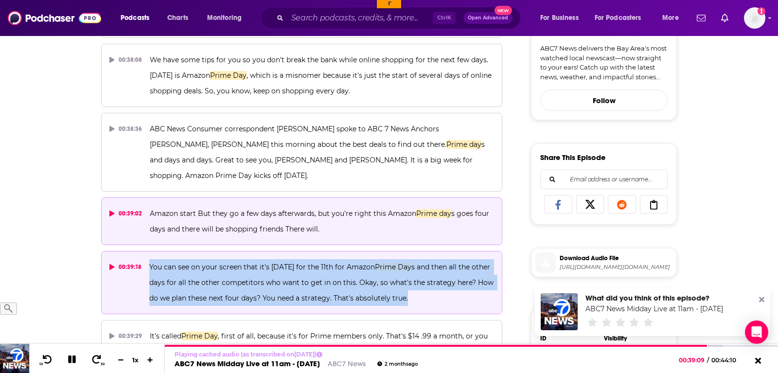
drag, startPoint x: 416, startPoint y: 285, endPoint x: 150, endPoint y: 253, distance: 268.0
click at [150, 259] on p "You can see on your screen that it's July 8th for the 11th for Amazon Prime Day…" at bounding box center [321, 282] width 345 height 47
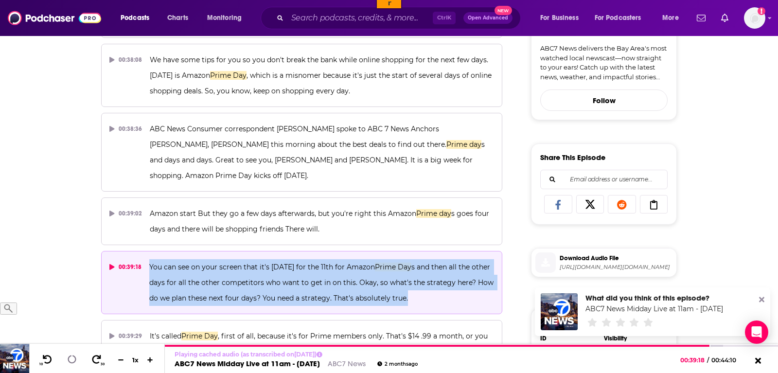
copy span "You can see on your screen that it's July 8th for the 11th for Amazon Prime Day…"
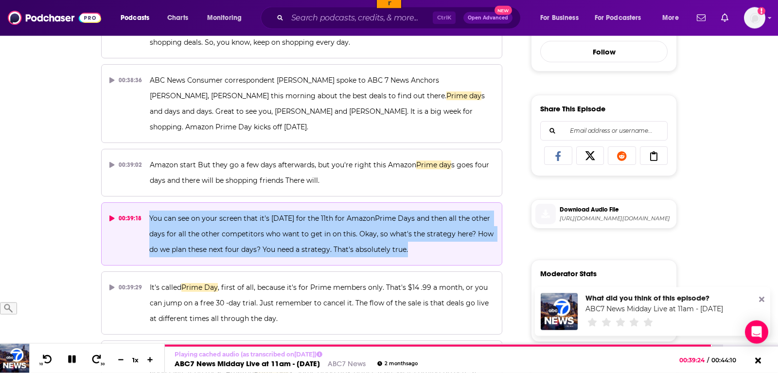
scroll to position [397, 0]
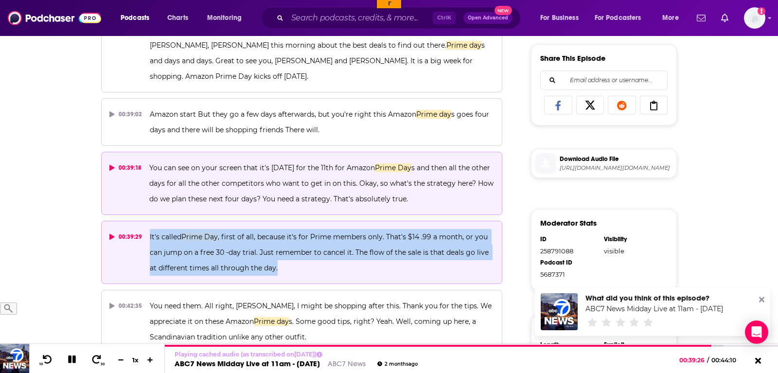
drag, startPoint x: 290, startPoint y: 254, endPoint x: 148, endPoint y: 219, distance: 146.3
click at [148, 221] on button "00:39:29 It's called Prime Day , first of all, because it's for Prime members o…" at bounding box center [301, 252] width 401 height 63
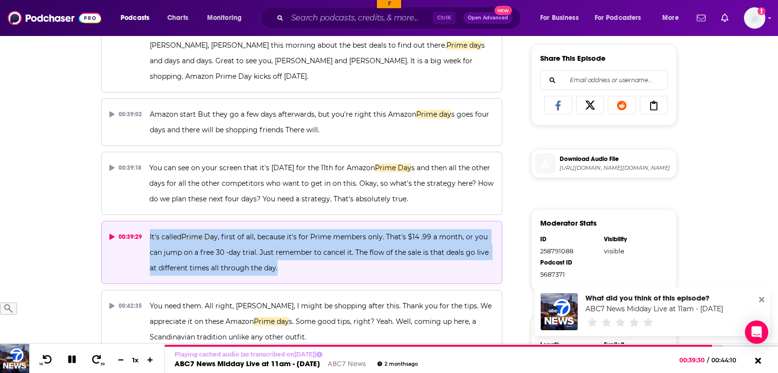
copy span "It's called Prime Day , first of all, because it's for Prime members only. That…"
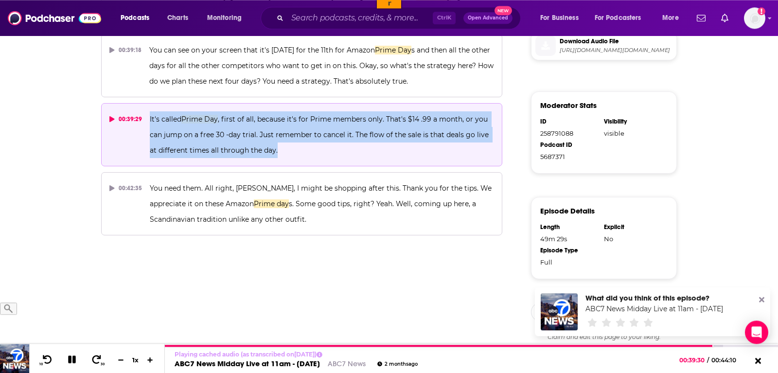
scroll to position [515, 0]
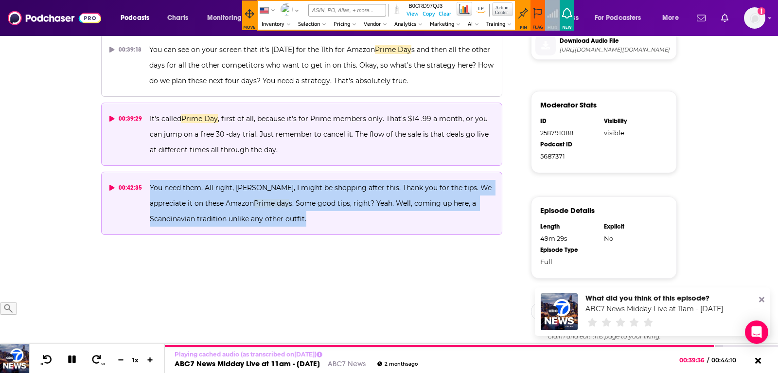
drag, startPoint x: 278, startPoint y: 201, endPoint x: 142, endPoint y: 170, distance: 140.1
click at [142, 172] on button "00:42:35 You need them. All right, Becky, I might be shopping after this. Thank…" at bounding box center [301, 203] width 401 height 63
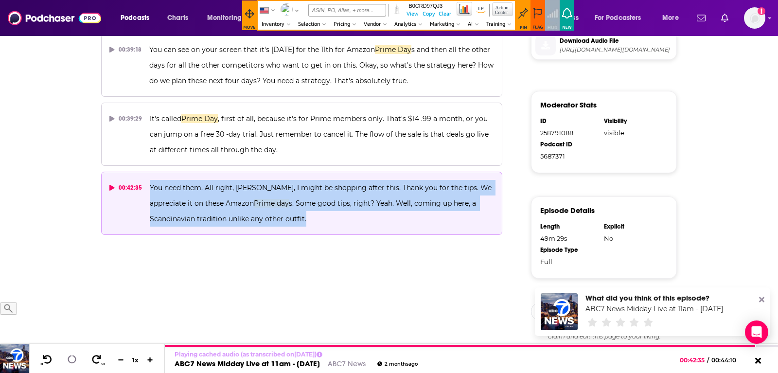
scroll to position [506, 0]
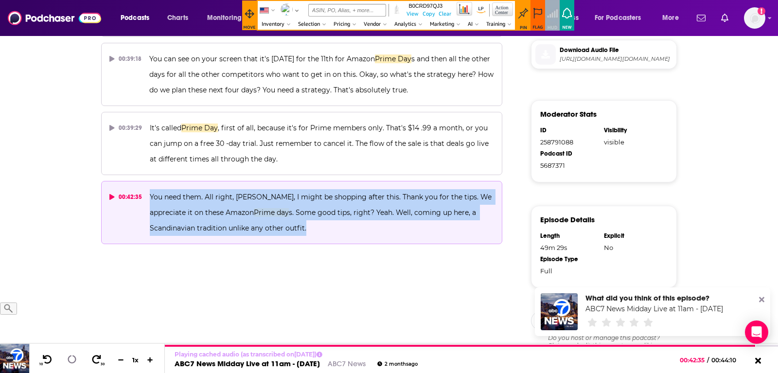
copy button "You need them. All right, Becky, I might be shopping after this. Thank you for …"
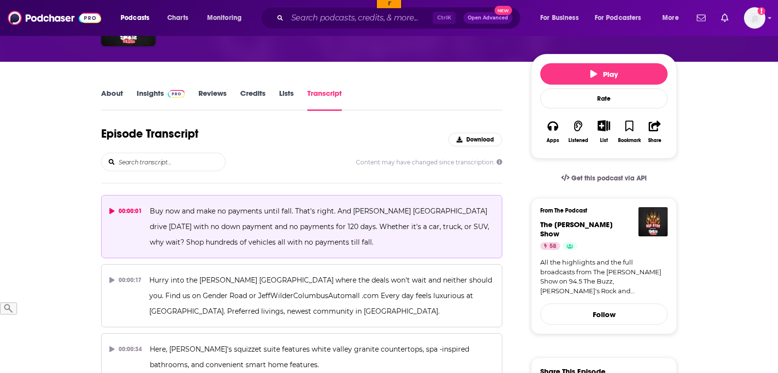
scroll to position [99, 0]
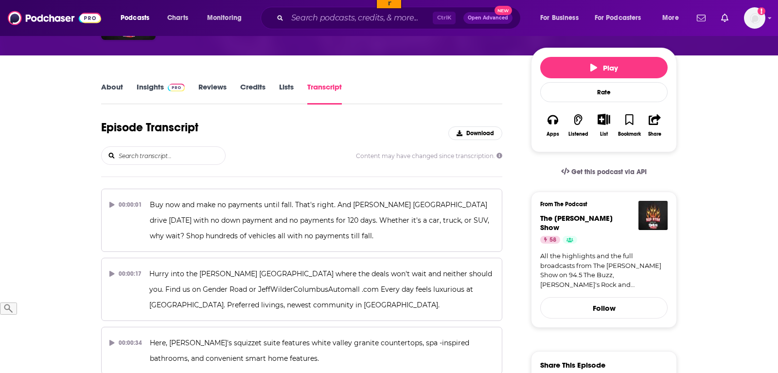
click at [148, 158] on input "search" at bounding box center [172, 156] width 108 height 18
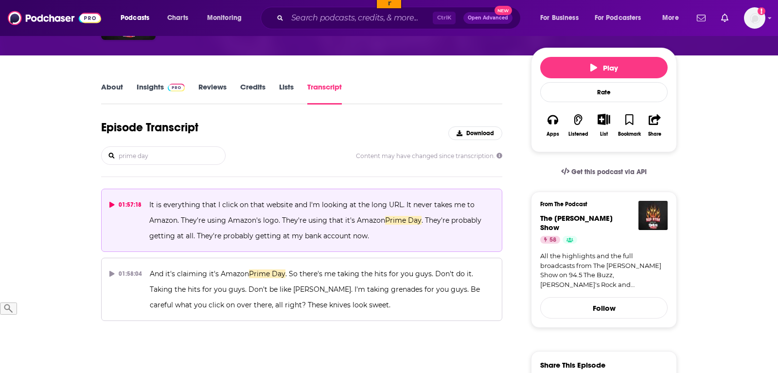
type input "prime day"
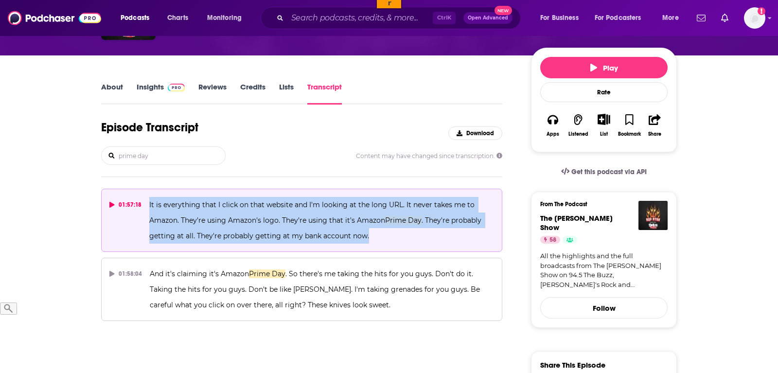
drag, startPoint x: 371, startPoint y: 234, endPoint x: 147, endPoint y: 211, distance: 225.5
click at [147, 211] on button "01:57:18 It is everything that I click on that website and I'm looking at the l…" at bounding box center [301, 220] width 401 height 63
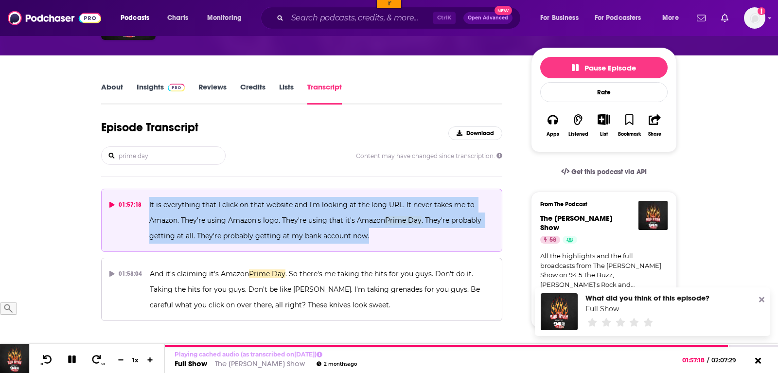
copy span "It is everything that I click on that website and I'm looking at the long URL. …"
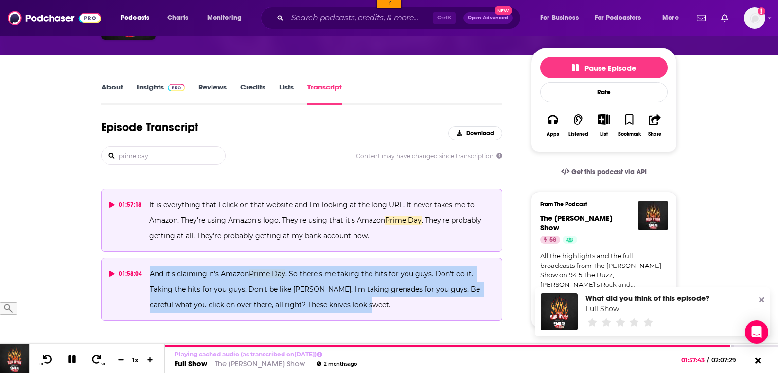
drag, startPoint x: 331, startPoint y: 307, endPoint x: 148, endPoint y: 272, distance: 186.2
click at [148, 272] on button "01:58:04 And it's claiming it's Amazon Prime Day . So there's me taking the hit…" at bounding box center [301, 289] width 401 height 63
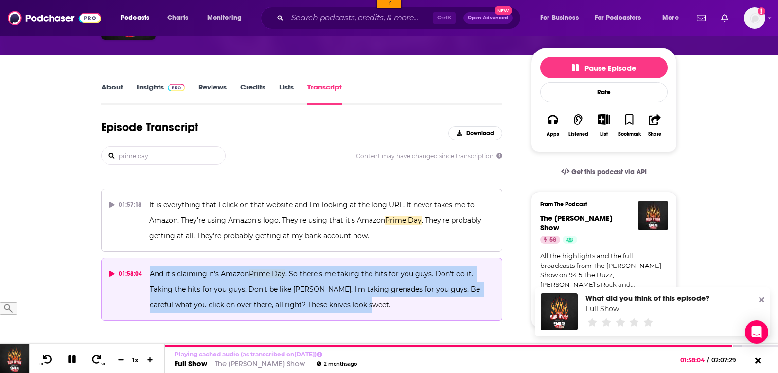
copy span "And it's claiming it's Amazon Prime Day . So there's me taking the hits for you…"
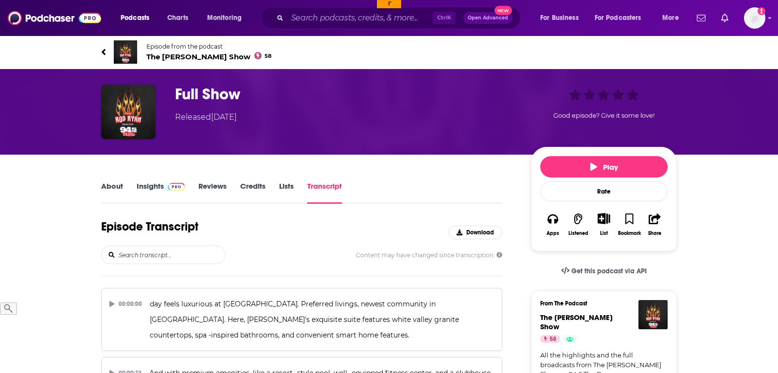
click at [164, 249] on input "search" at bounding box center [172, 255] width 108 height 18
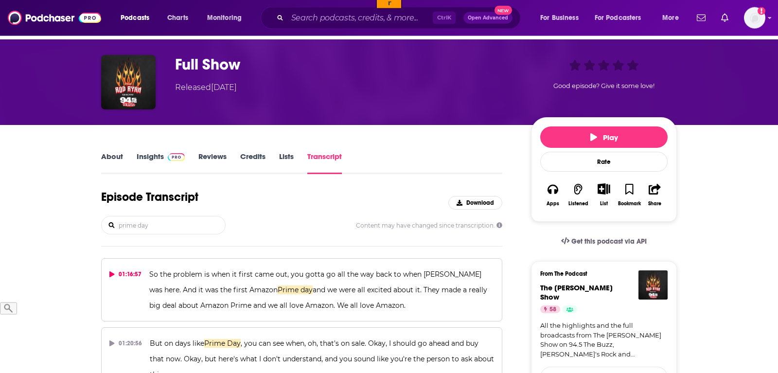
scroll to position [50, 0]
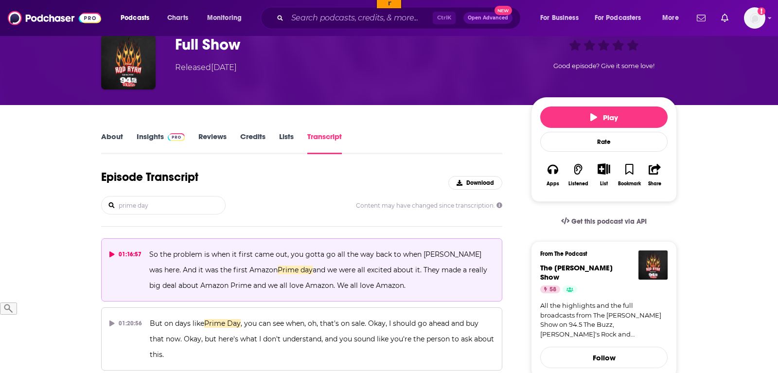
type input "prime day"
drag, startPoint x: 361, startPoint y: 285, endPoint x: 146, endPoint y: 251, distance: 217.5
click at [146, 251] on button "01:16:57 So the problem is when it first came out, you gotta go all the way bac…" at bounding box center [301, 269] width 401 height 63
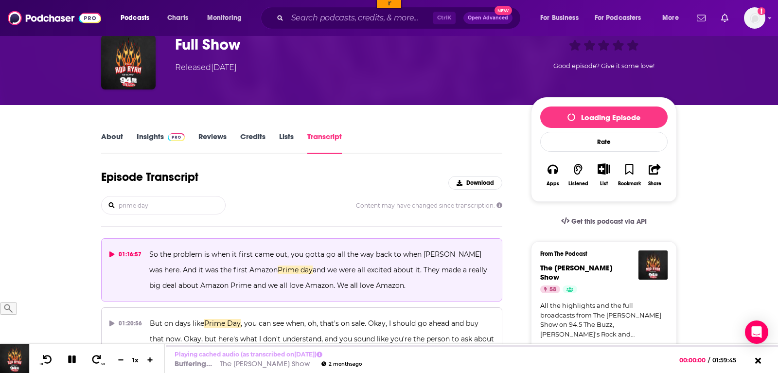
scroll to position [99, 0]
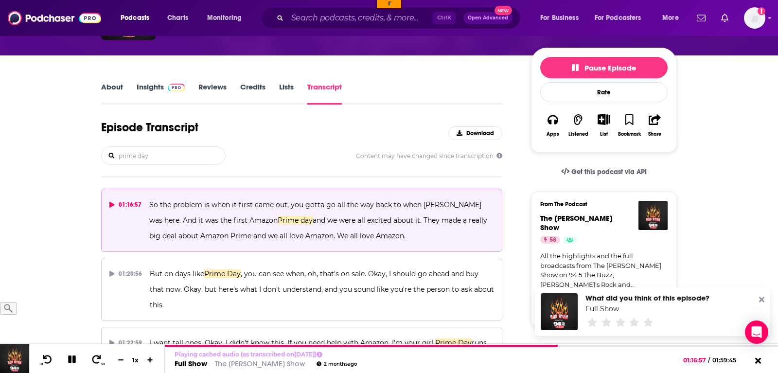
copy span "So the problem is when it first came out, you gotta go all the way back to when…"
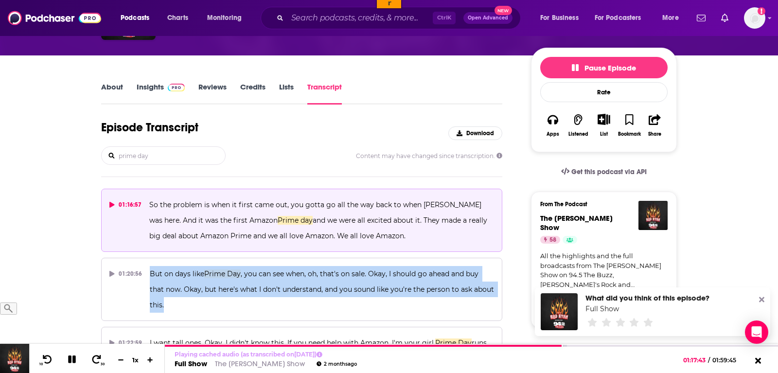
drag, startPoint x: 151, startPoint y: 274, endPoint x: 511, endPoint y: 290, distance: 360.3
click at [502, 290] on div "01:16:57 So the problem is when it first came out, you gotta go all the way bac…" at bounding box center [301, 319] width 401 height 261
copy span "But on days like Prime Day , you can see when, oh, that's on sale. Okay, I shou…"
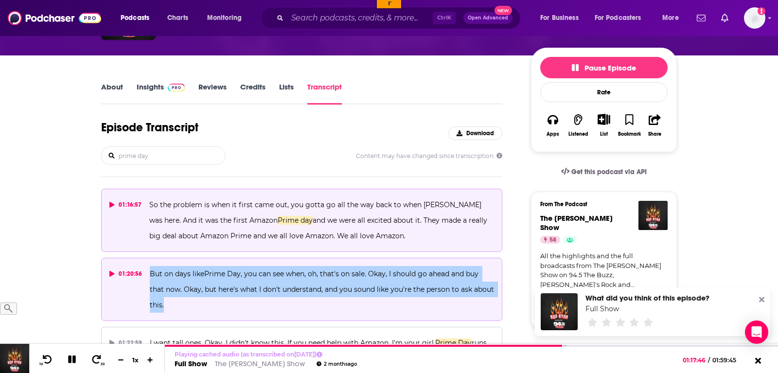
scroll to position [198, 0]
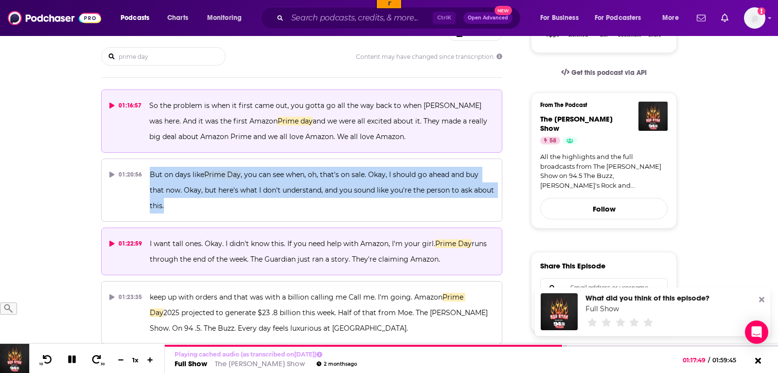
drag, startPoint x: 447, startPoint y: 244, endPoint x: 145, endPoint y: 222, distance: 302.8
click at [145, 228] on button "01:22:59 I want tall ones. Okay. I didn't know this. If you need help with Amaz…" at bounding box center [301, 252] width 401 height 48
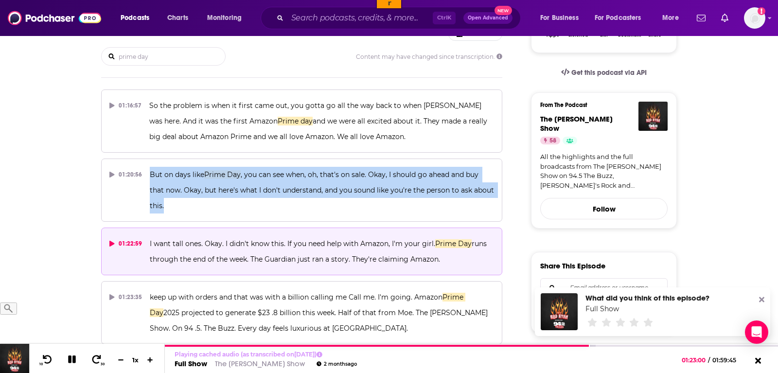
copy span "I want tall ones. Okay. I didn't know this. If you need help with Amazon, I'm y…"
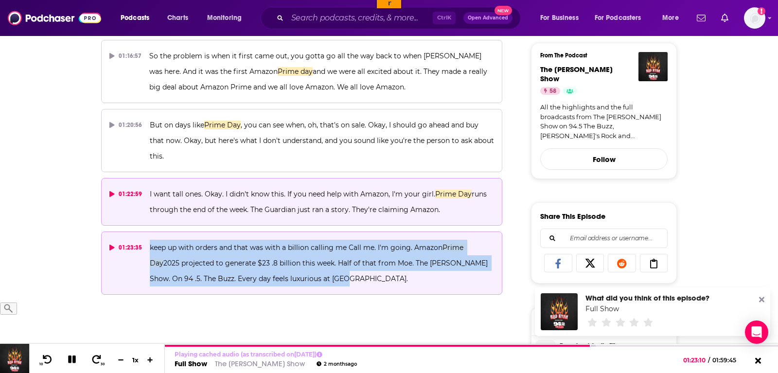
drag, startPoint x: 335, startPoint y: 265, endPoint x: 144, endPoint y: 229, distance: 194.9
click at [144, 232] on button "01:23:35 keep up with orders and that was with a billion calling me Call me. I'…" at bounding box center [301, 263] width 401 height 63
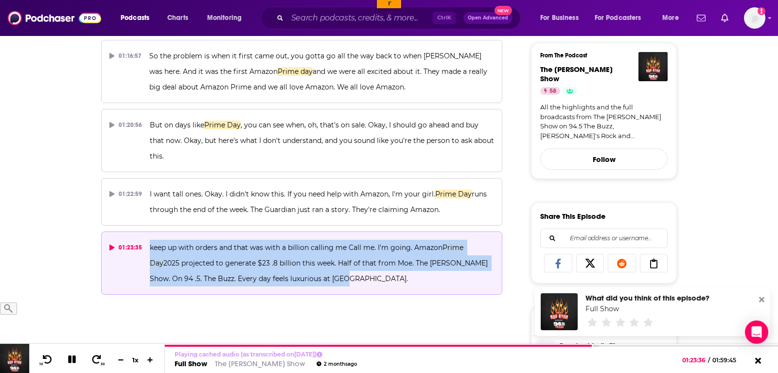
copy button "keep up with orders and that was with a billion calling me Call me. I'm going. …"
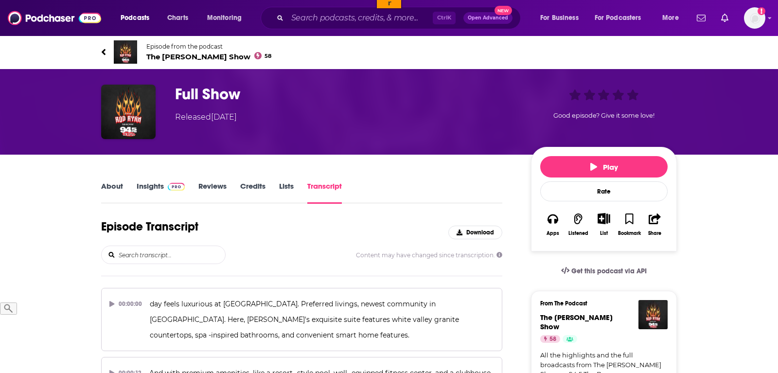
click at [192, 255] on input "search" at bounding box center [172, 255] width 108 height 18
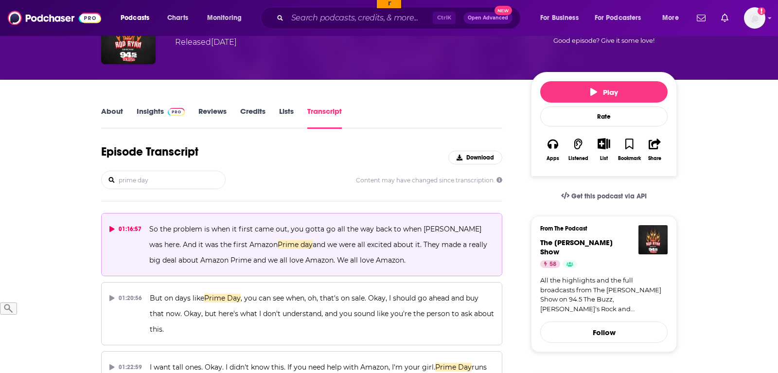
scroll to position [99, 0]
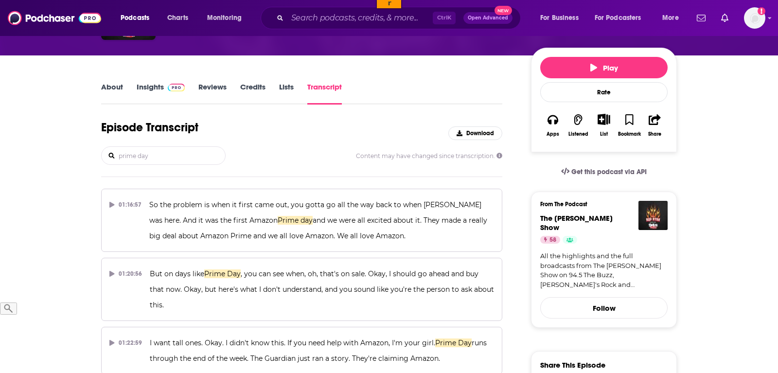
type input "prime day"
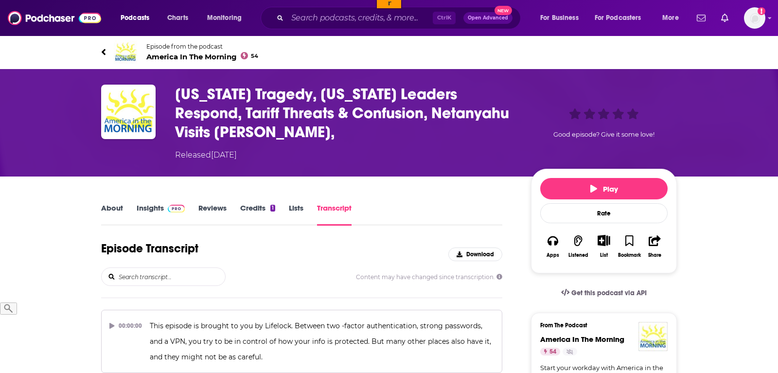
click at [174, 268] on input "search" at bounding box center [172, 277] width 108 height 18
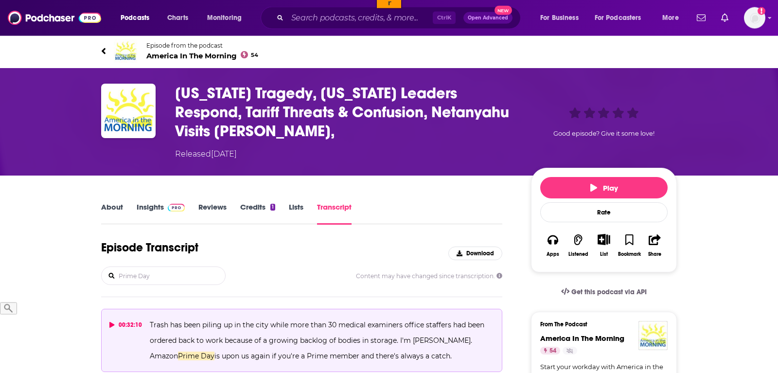
scroll to position [99, 0]
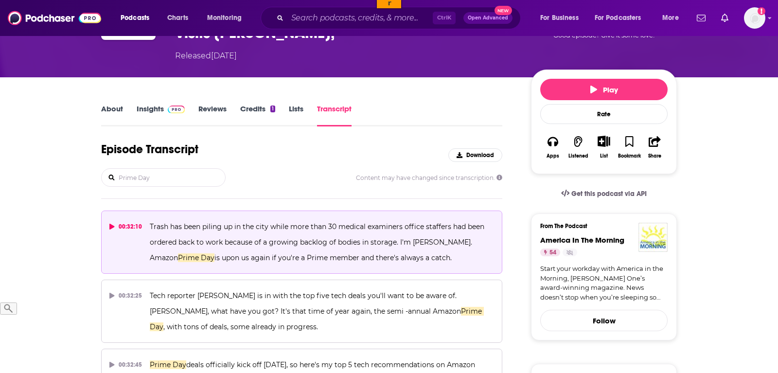
type input "Prime Day"
drag, startPoint x: 431, startPoint y: 241, endPoint x: 450, endPoint y: 224, distance: 25.9
click at [450, 224] on p "Trash has been piling up in the city while more than 30 medical examiners offic…" at bounding box center [322, 242] width 344 height 47
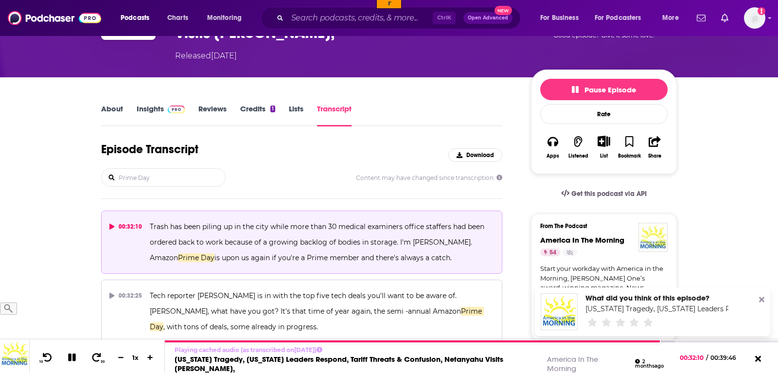
copy span "Amazon Prime Day is upon us again if you're a Prime member and there's always a…"
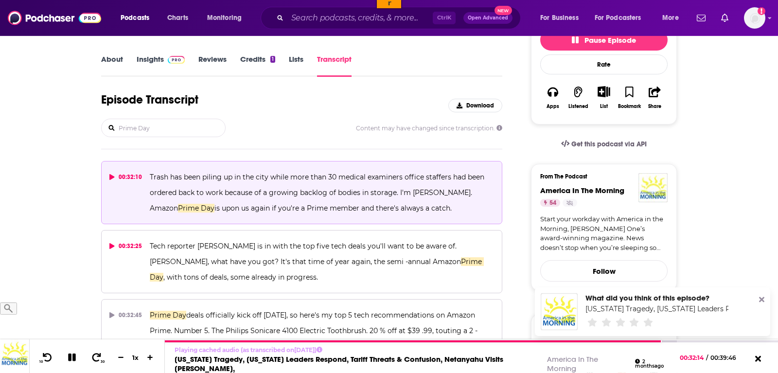
scroll to position [198, 0]
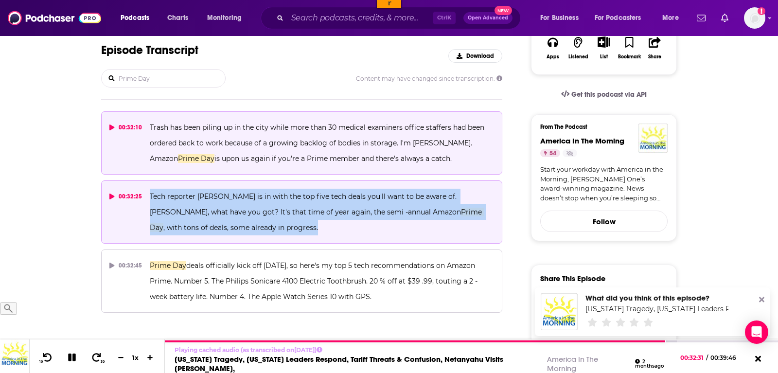
drag, startPoint x: 243, startPoint y: 212, endPoint x: 149, endPoint y: 178, distance: 100.5
click at [150, 189] on p "Tech reporter [PERSON_NAME] is in with the top five tech deals you'll want to b…" at bounding box center [322, 212] width 344 height 47
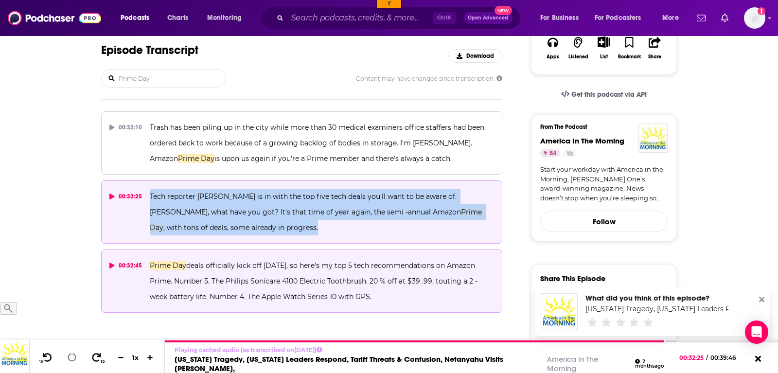
copy span "Tech reporter [PERSON_NAME] is in with the top five tech deals you'll want to b…"
drag, startPoint x: 364, startPoint y: 278, endPoint x: 146, endPoint y: 245, distance: 220.5
click at [146, 250] on button "00:32:45 Prime Day deals officially kick off [DATE], so here's my top 5 tech re…" at bounding box center [301, 281] width 401 height 63
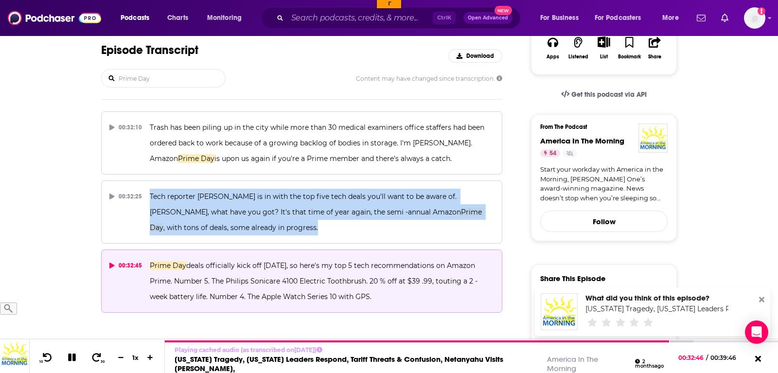
copy span "Prime Day deals officially kick off [DATE], so here's my top 5 tech recommendat…"
